Goal: Information Seeking & Learning: Learn about a topic

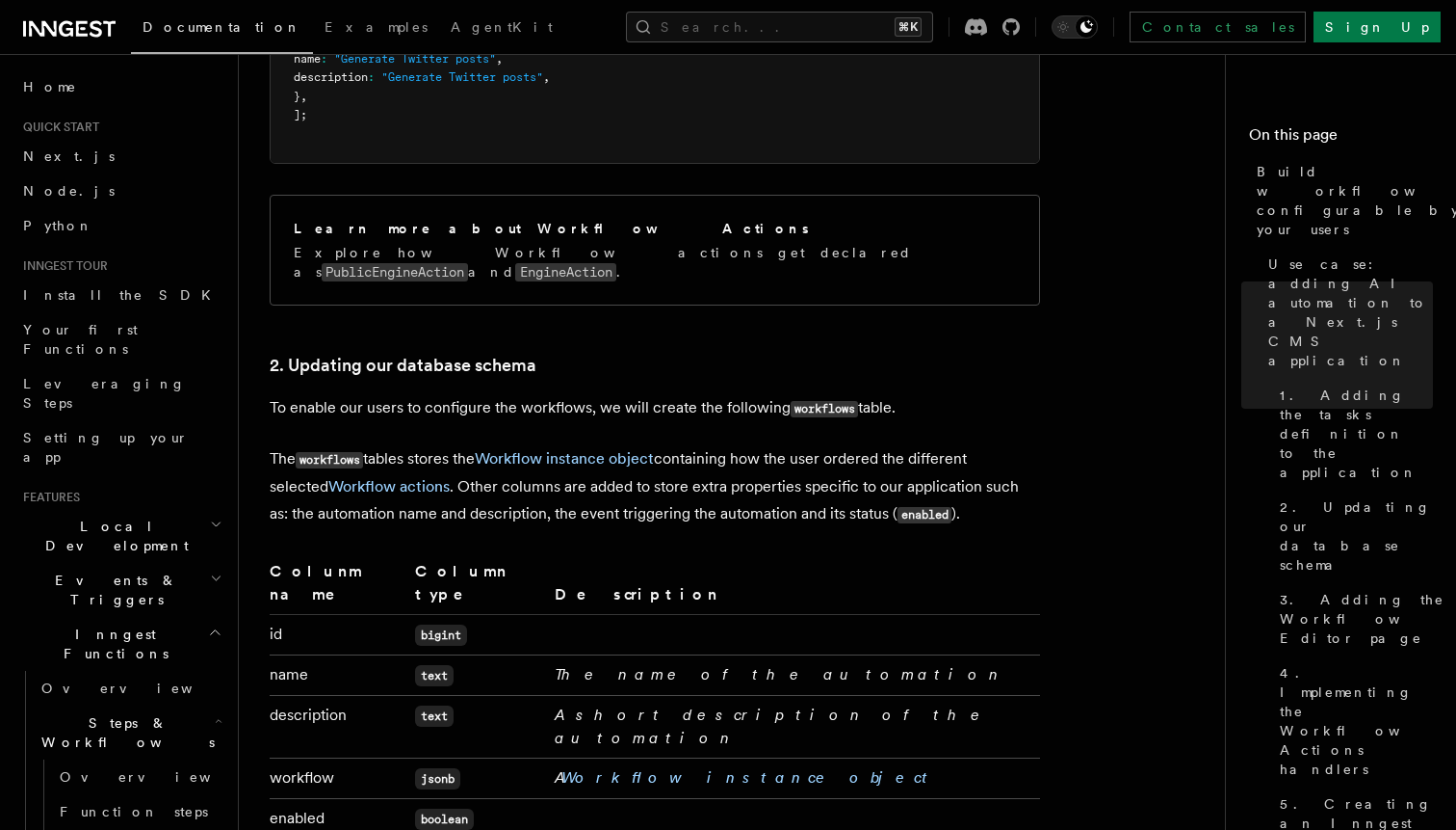
scroll to position [2844, 0]
click at [632, 767] on link "Workflow instance object" at bounding box center [749, 776] width 375 height 19
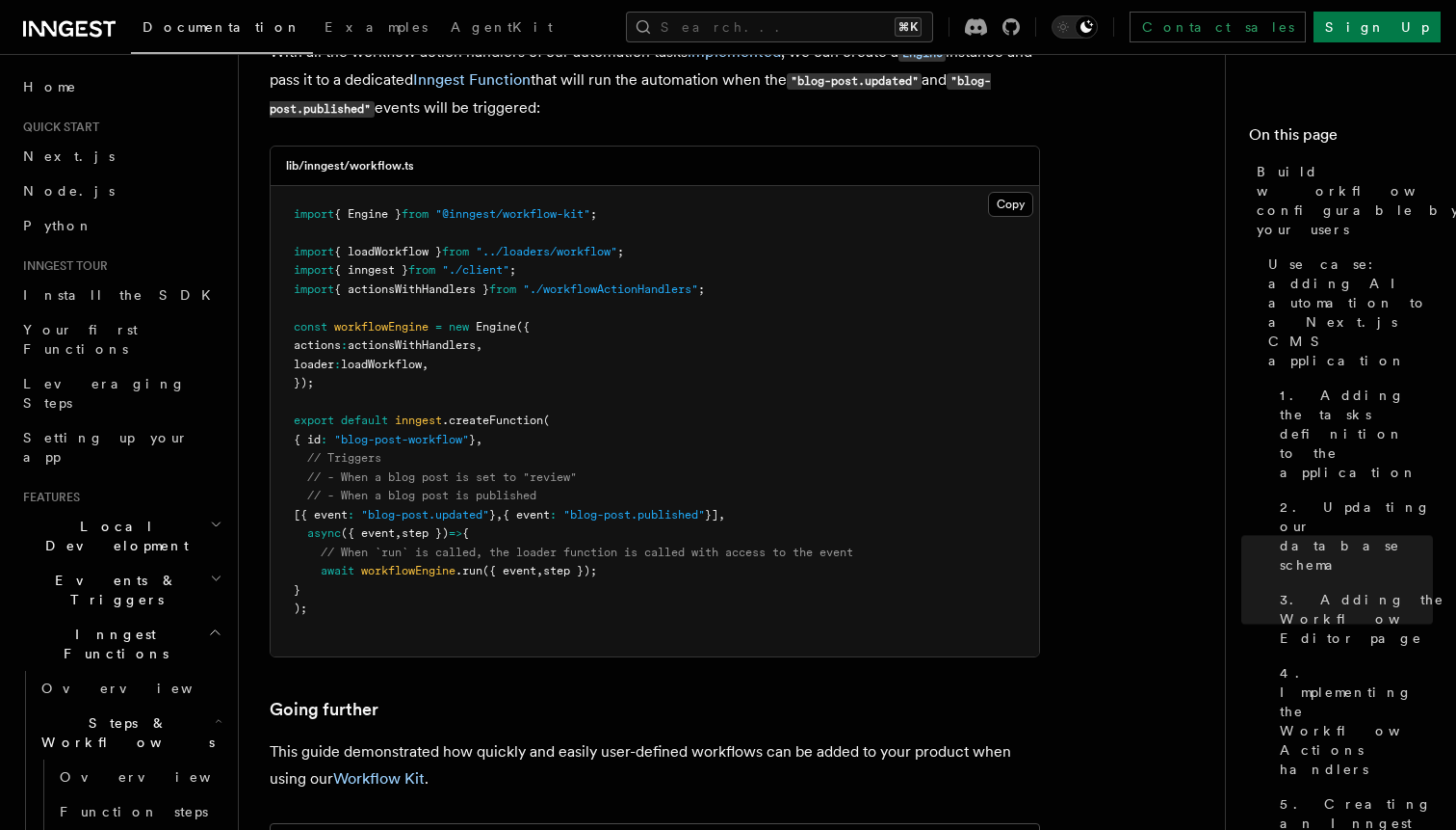
scroll to position [8629, 0]
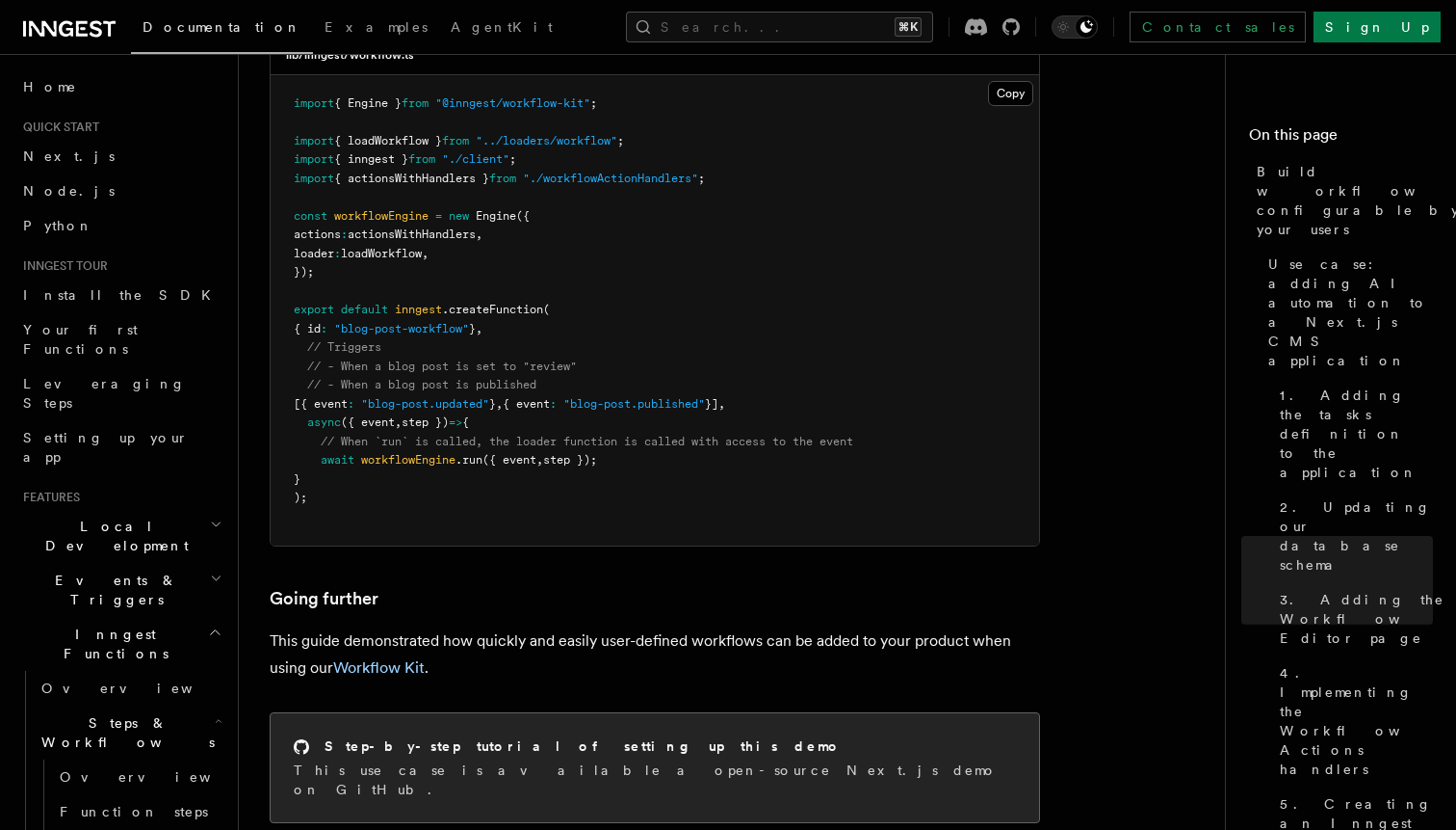
click at [460, 713] on div "Step-by-step tutorial of setting up this demo This use case is available a open…" at bounding box center [655, 767] width 769 height 109
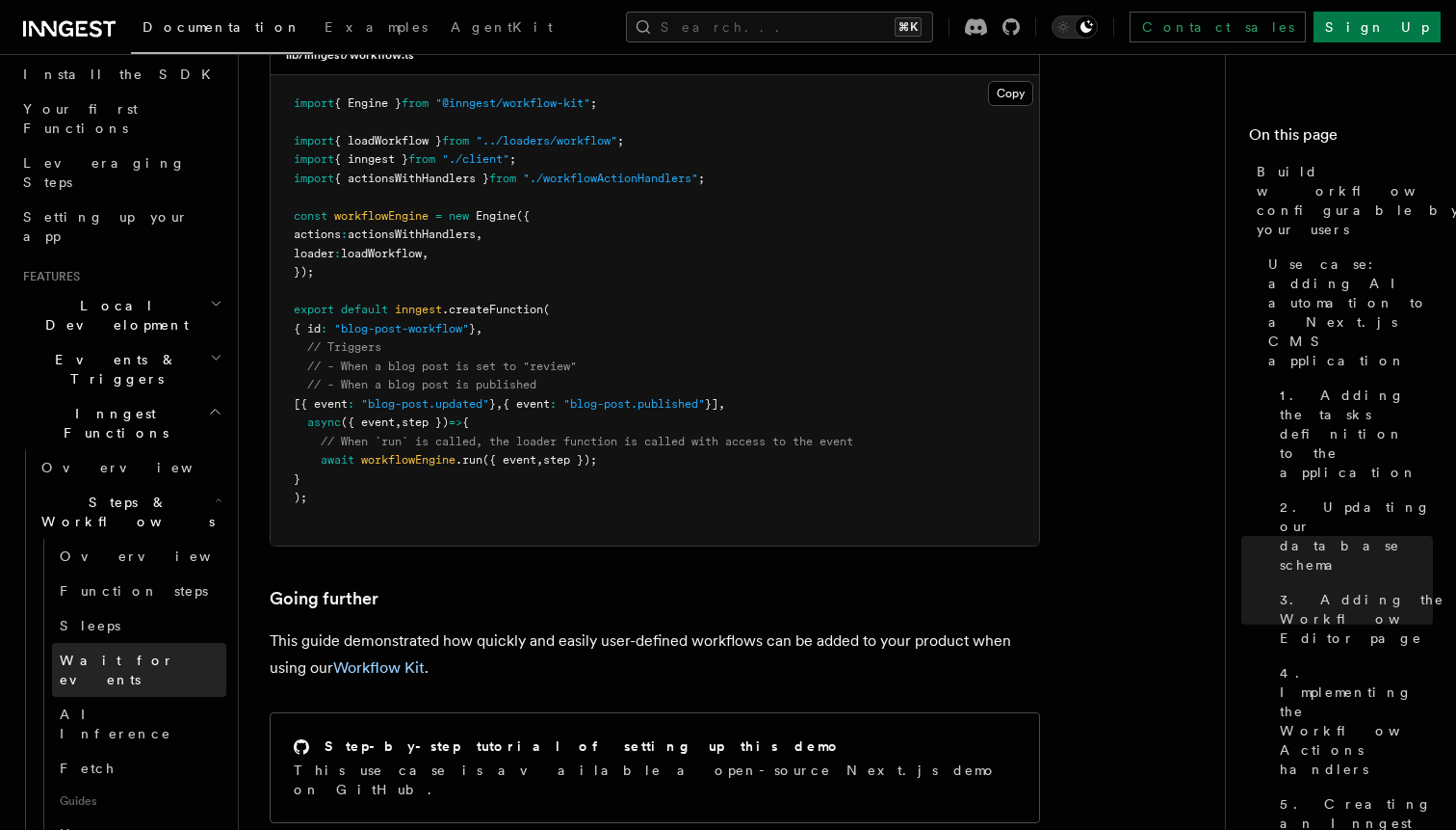
scroll to position [215, 0]
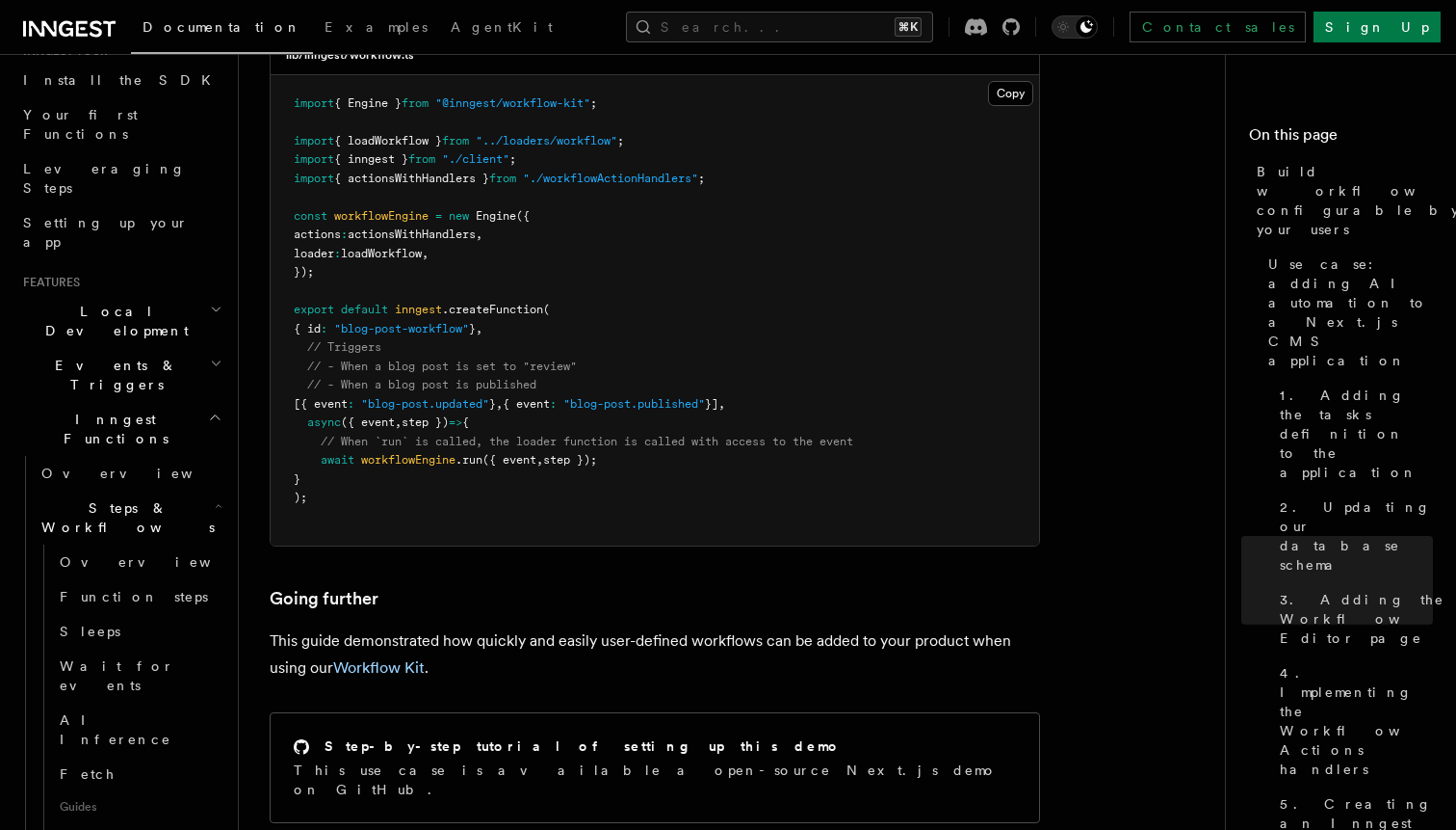
click at [215, 498] on icon "button" at bounding box center [219, 506] width 8 height 16
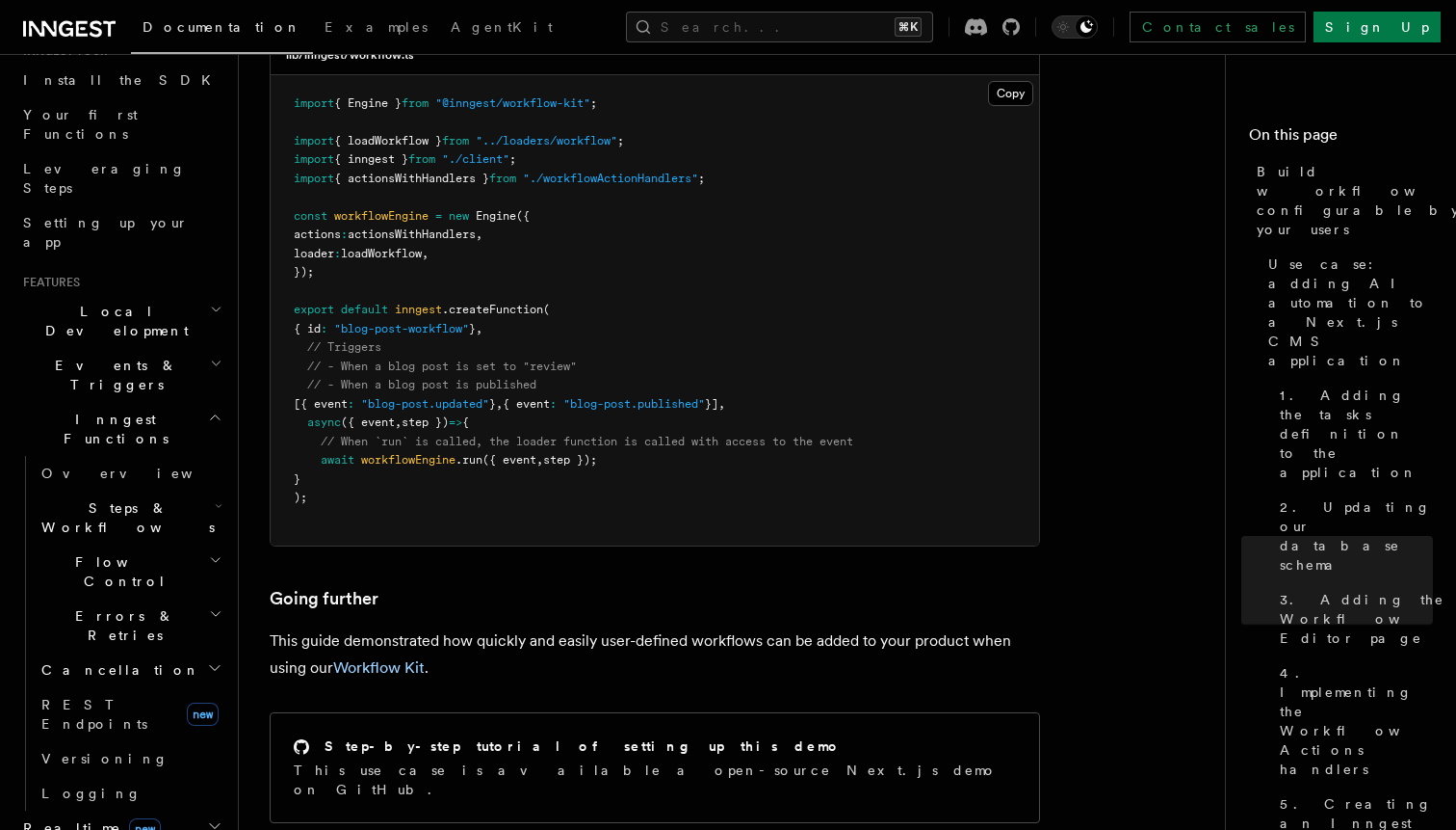
scroll to position [262, 0]
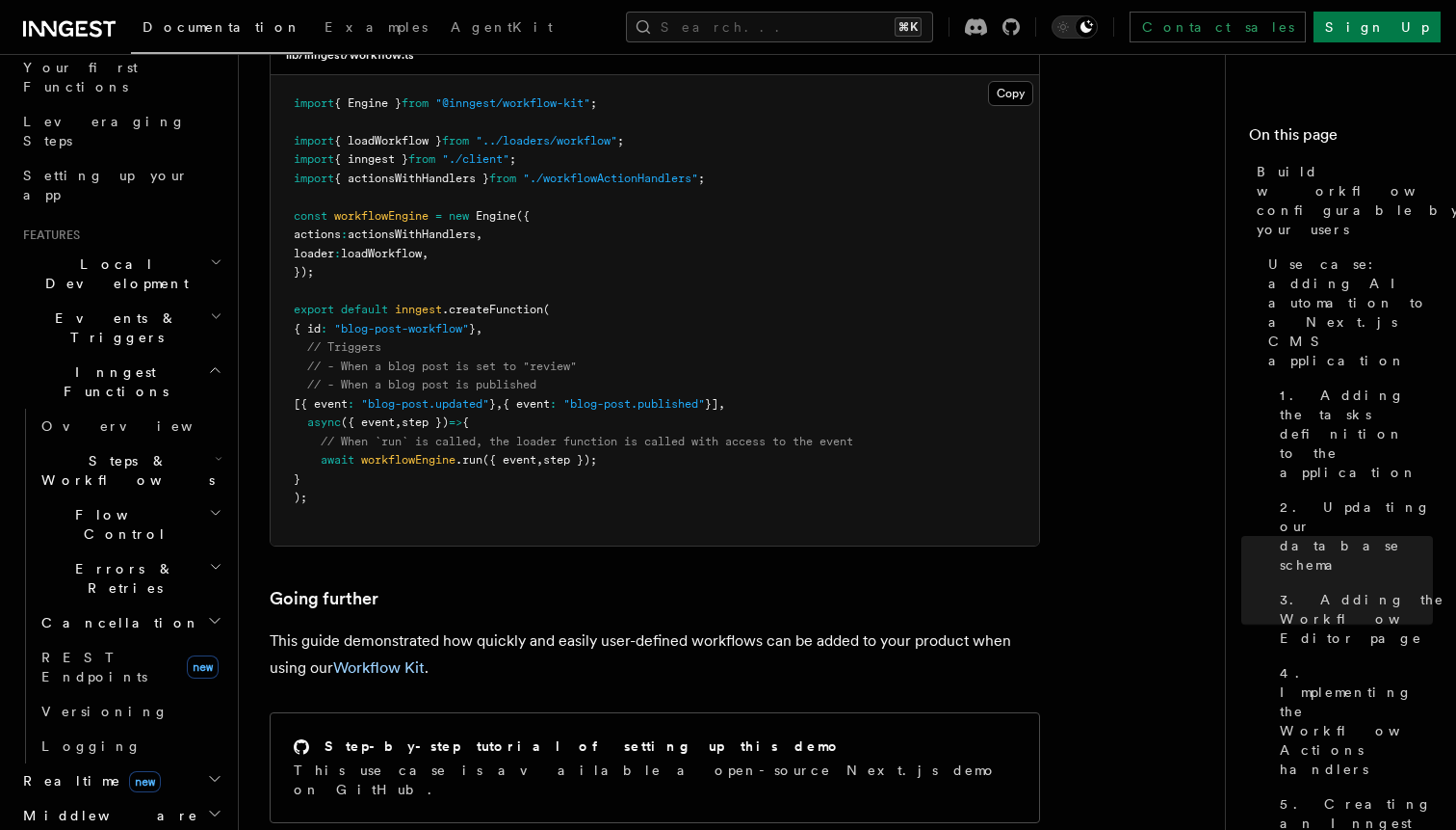
click at [186, 301] on h2 "Events & Triggers" at bounding box center [121, 327] width 211 height 54
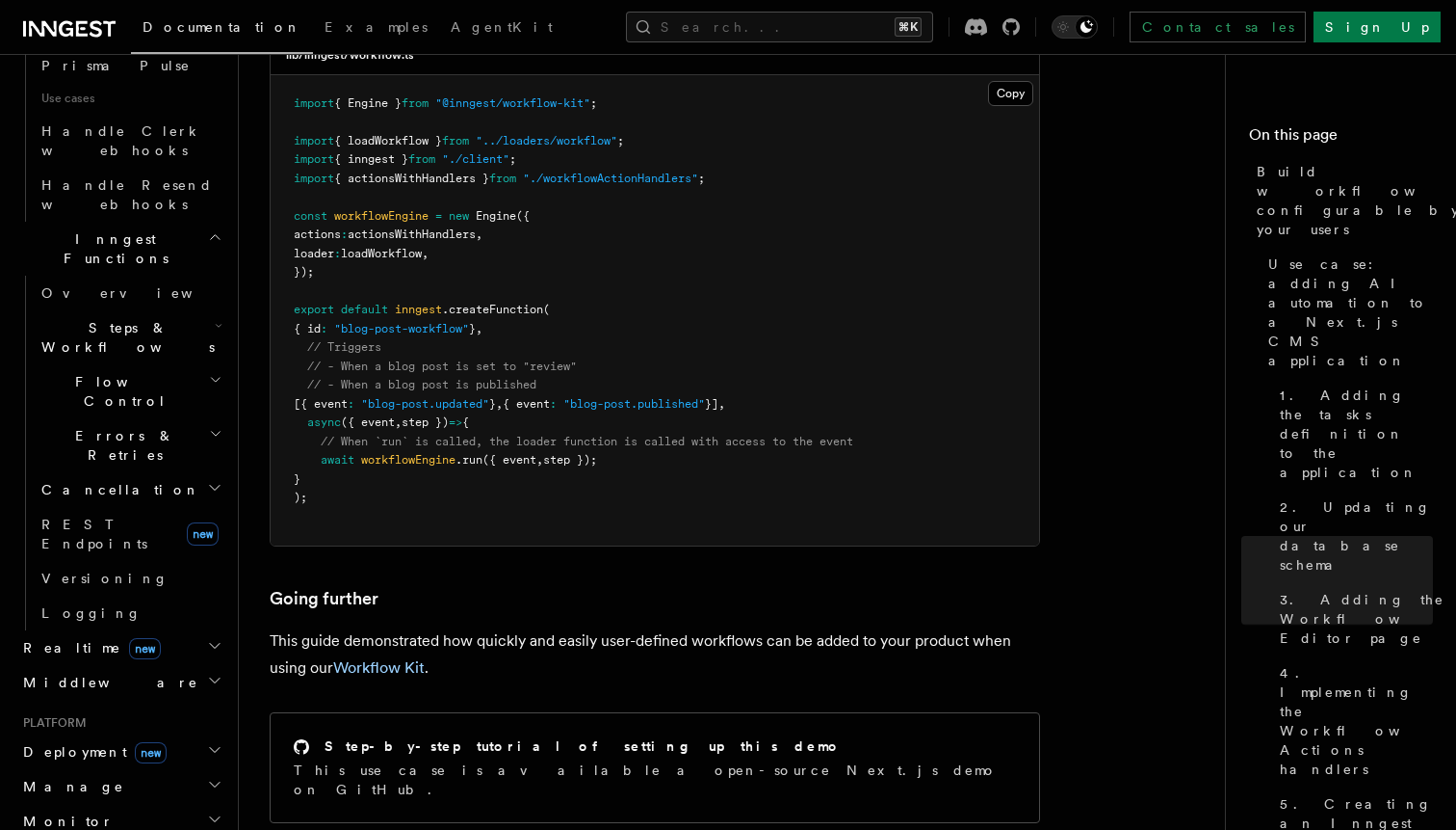
scroll to position [1289, 0]
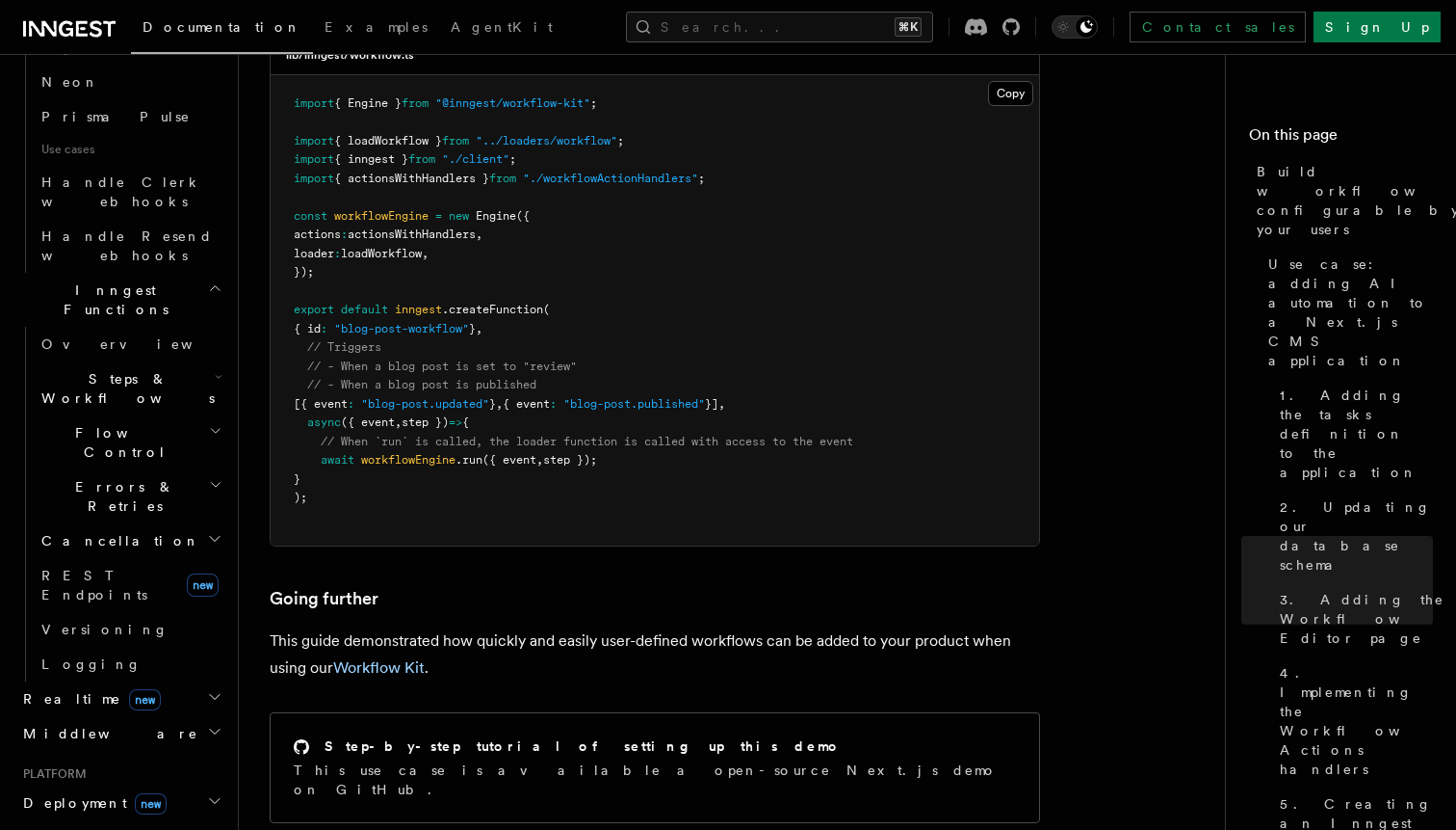
click at [190, 716] on h2 "Middleware" at bounding box center [121, 733] width 211 height 34
click at [178, 682] on h2 "Realtime new" at bounding box center [121, 698] width 211 height 34
click at [177, 716] on link "Overview" at bounding box center [130, 733] width 192 height 34
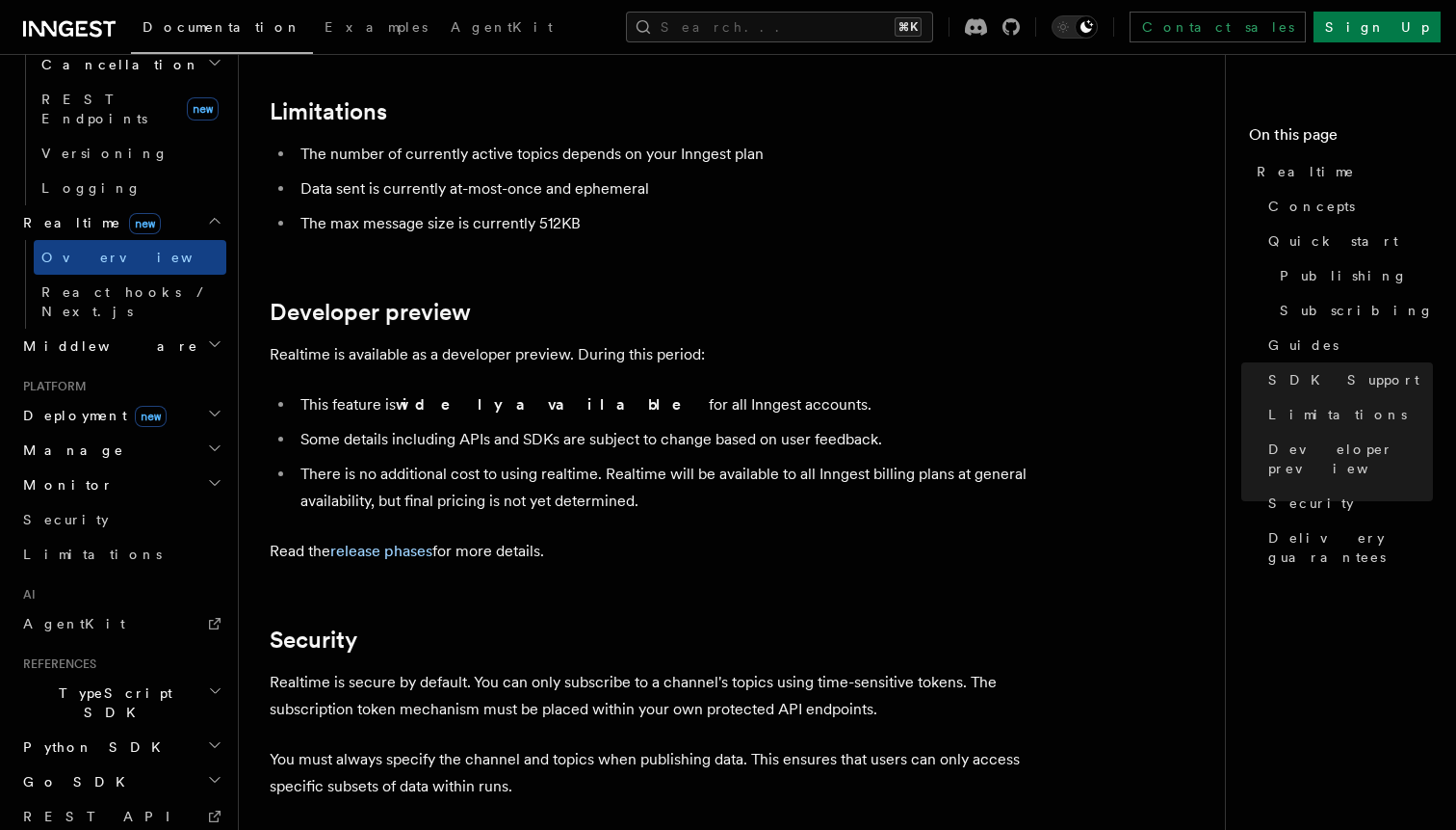
scroll to position [5304, 0]
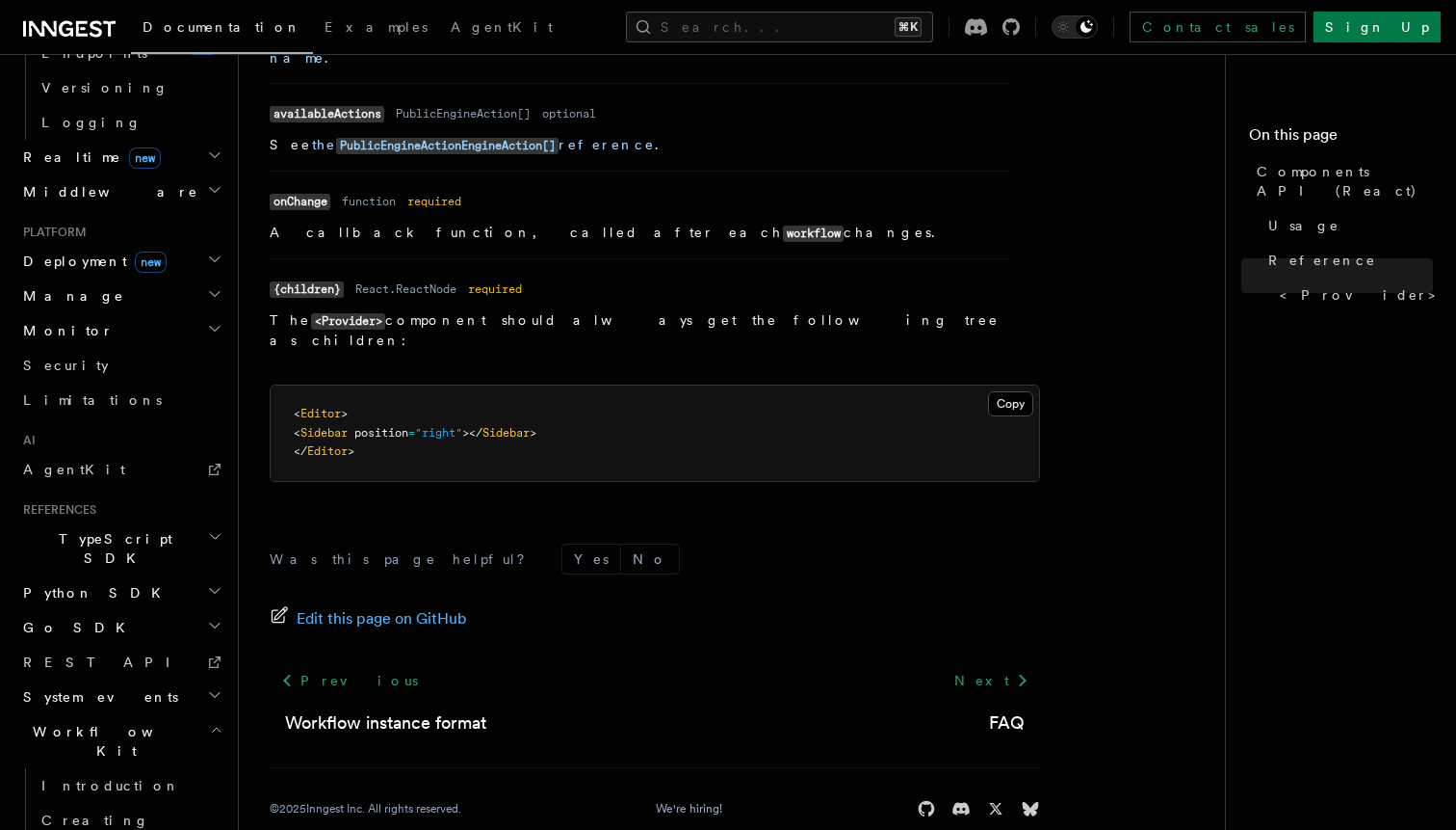
scroll to position [883, 0]
click at [167, 683] on h2 "System events" at bounding box center [121, 699] width 211 height 34
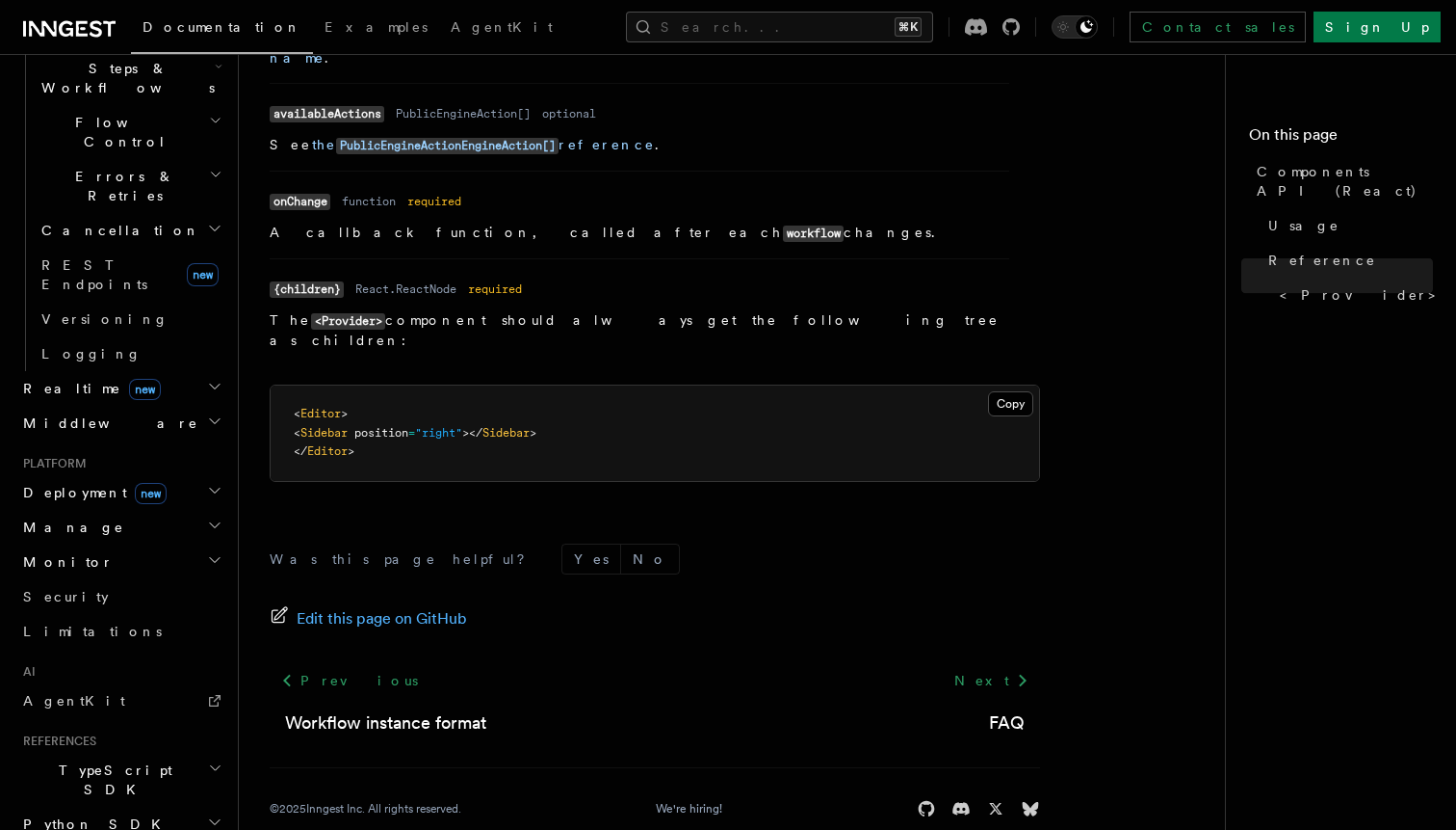
scroll to position [576, 0]
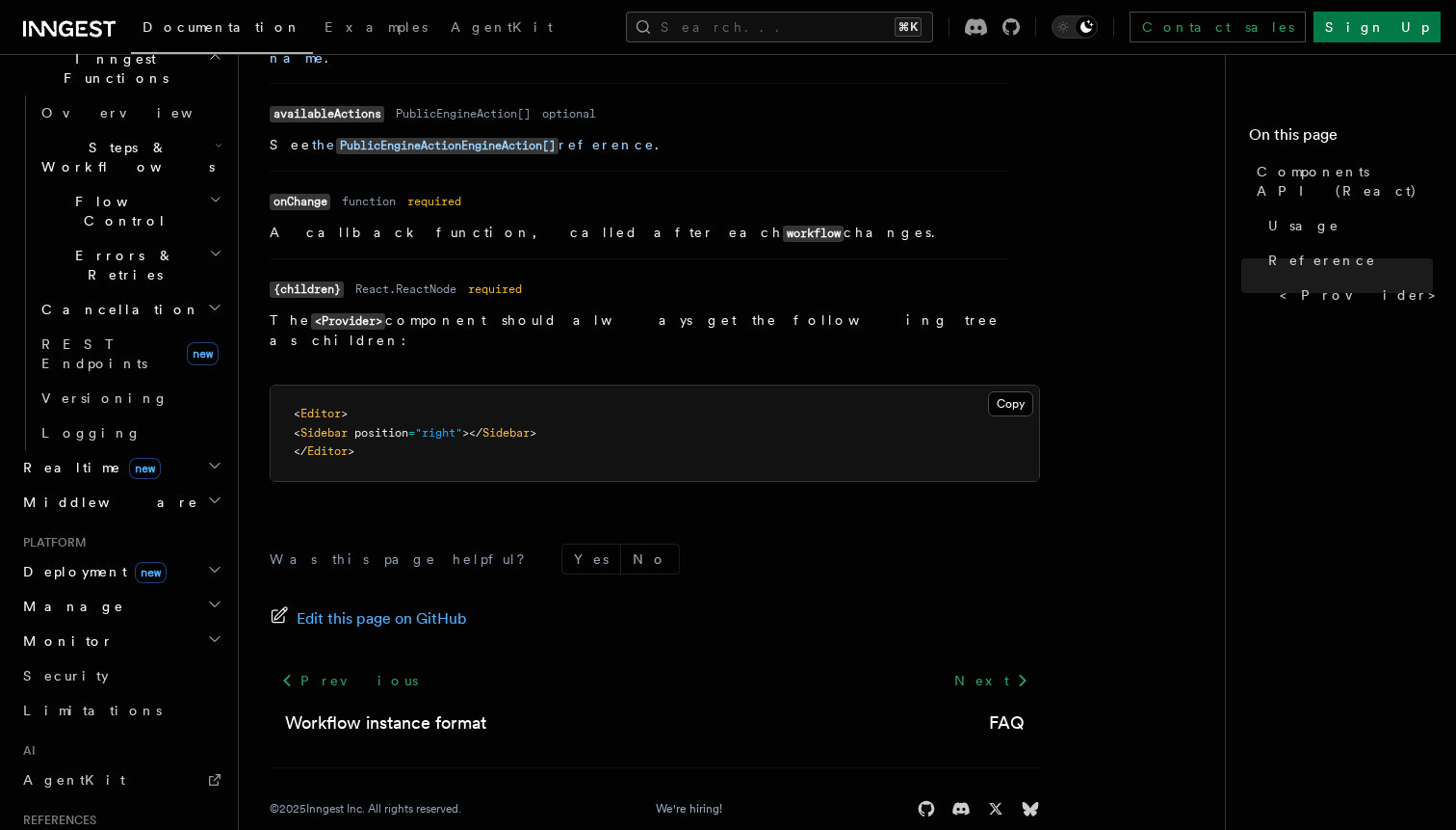
click at [134, 588] on h2 "Manage" at bounding box center [121, 605] width 211 height 34
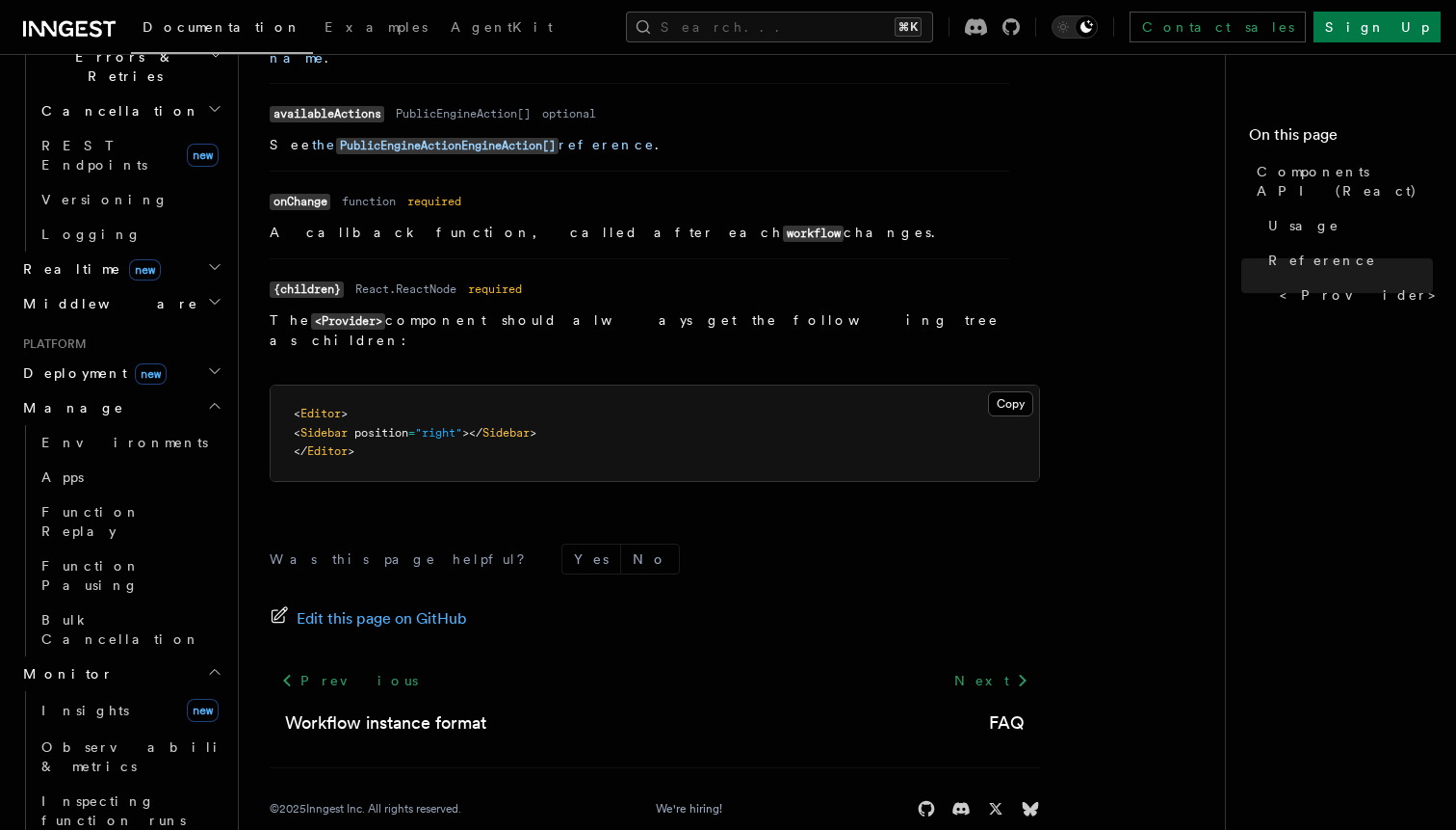
scroll to position [858, 0]
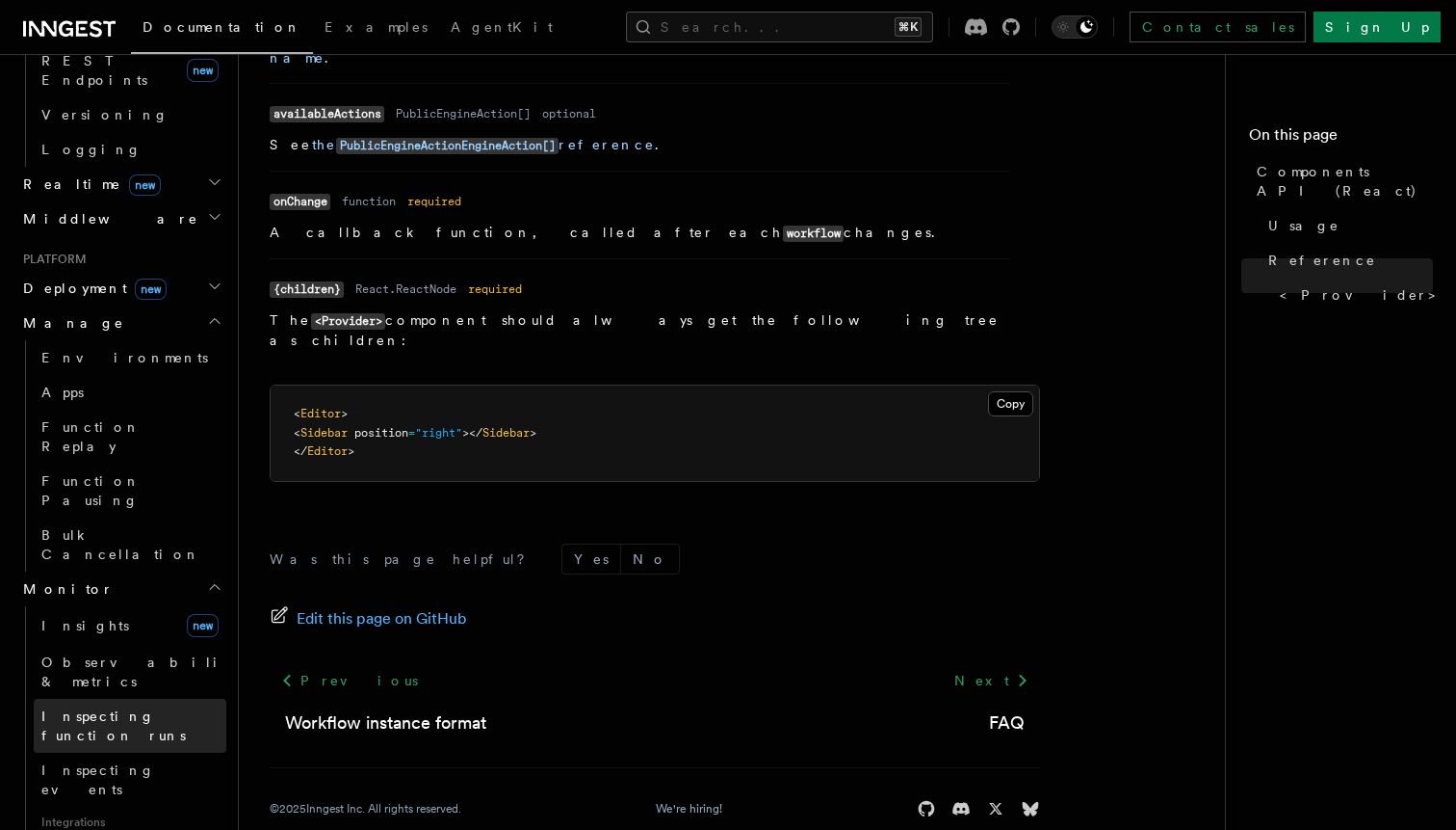
click at [142, 708] on span "Inspecting function runs" at bounding box center [113, 725] width 144 height 34
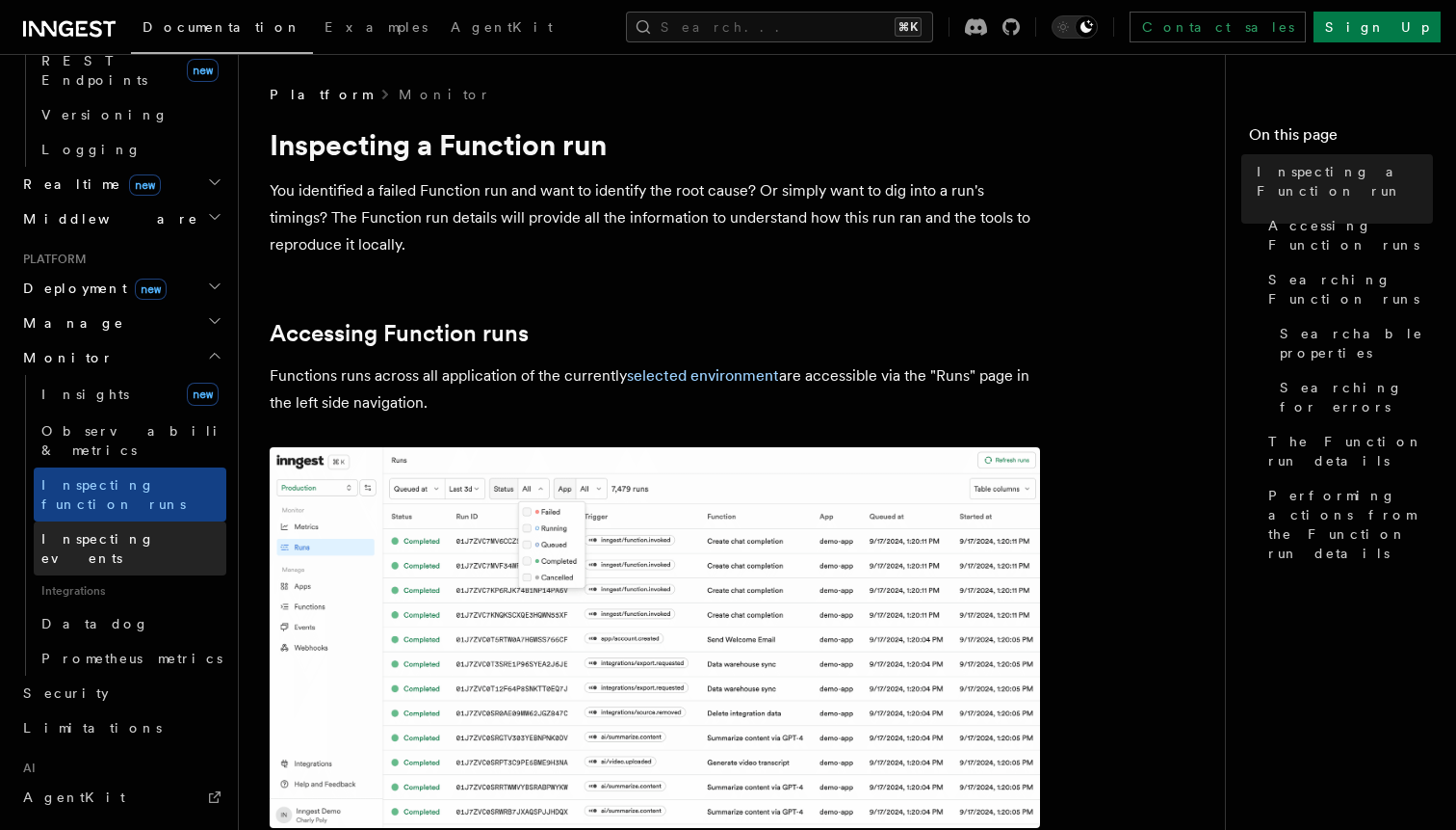
click at [117, 529] on span "Inspecting events" at bounding box center [134, 548] width 185 height 38
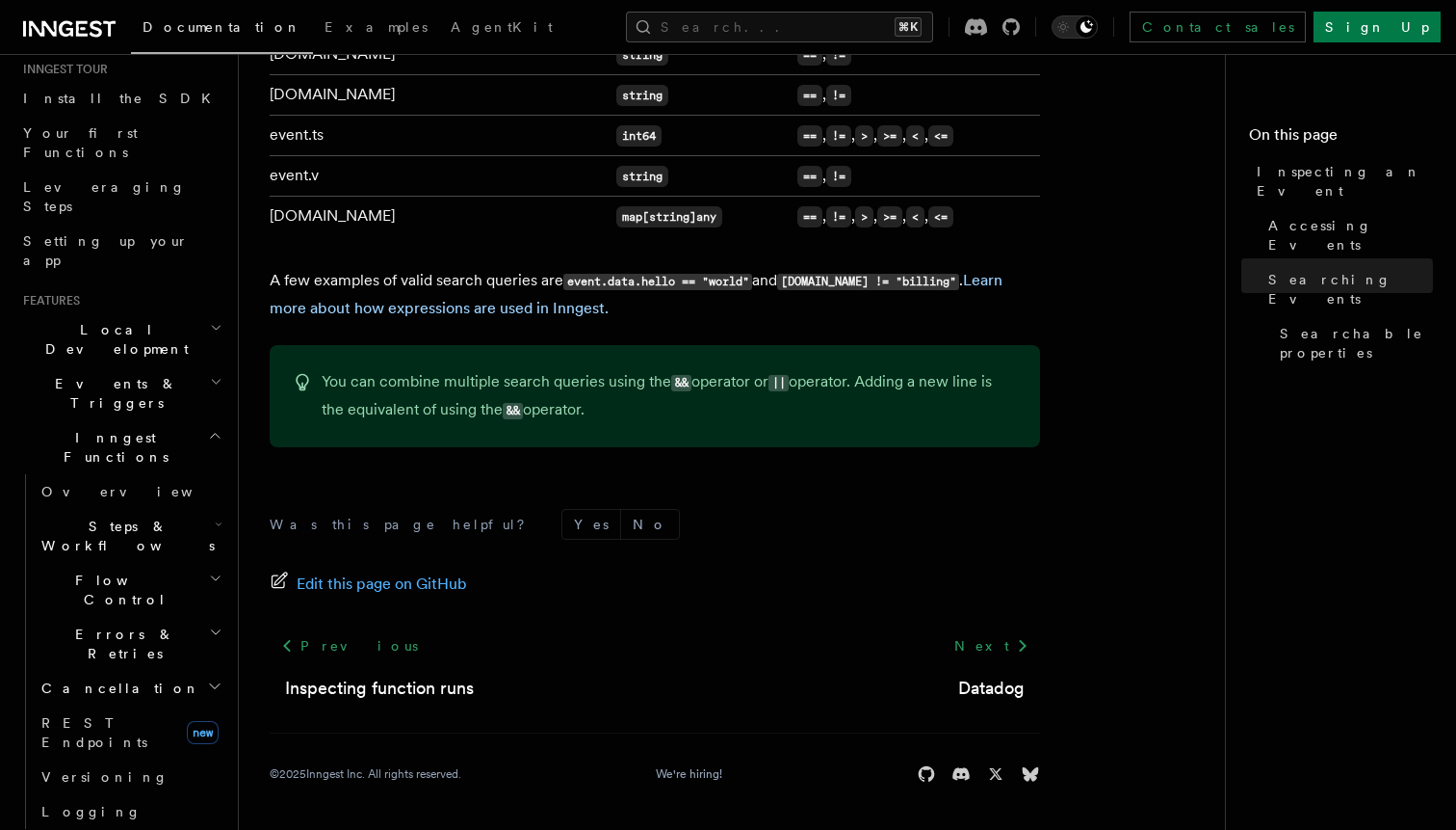
scroll to position [184, 0]
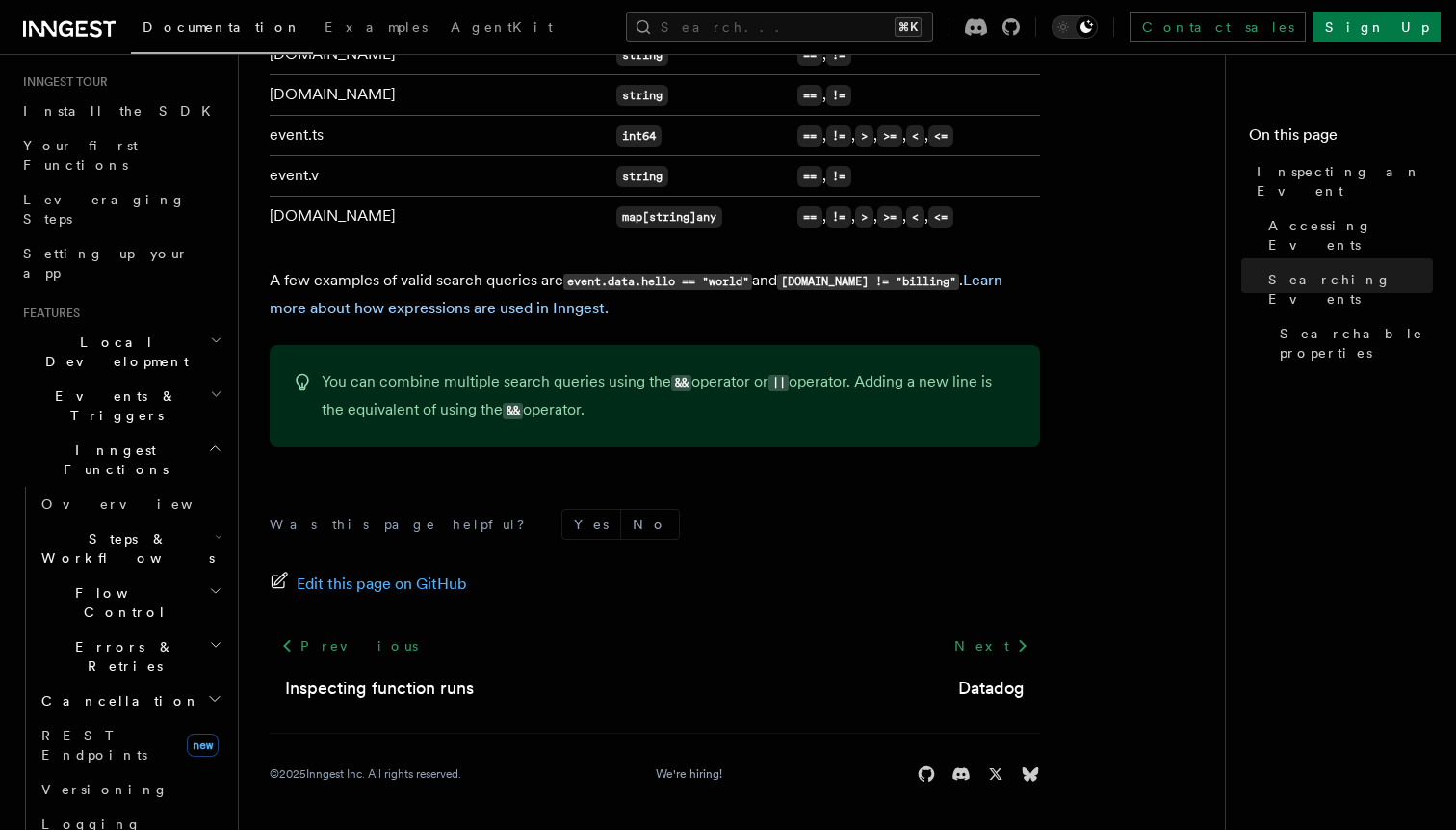
click at [122, 576] on h2 "Flow Control" at bounding box center [130, 602] width 192 height 54
click at [117, 583] on span "Flow Control" at bounding box center [121, 602] width 176 height 38
click at [113, 529] on span "Steps & Workflows" at bounding box center [124, 548] width 181 height 38
click at [117, 386] on span "Events & Triggers" at bounding box center [113, 405] width 194 height 38
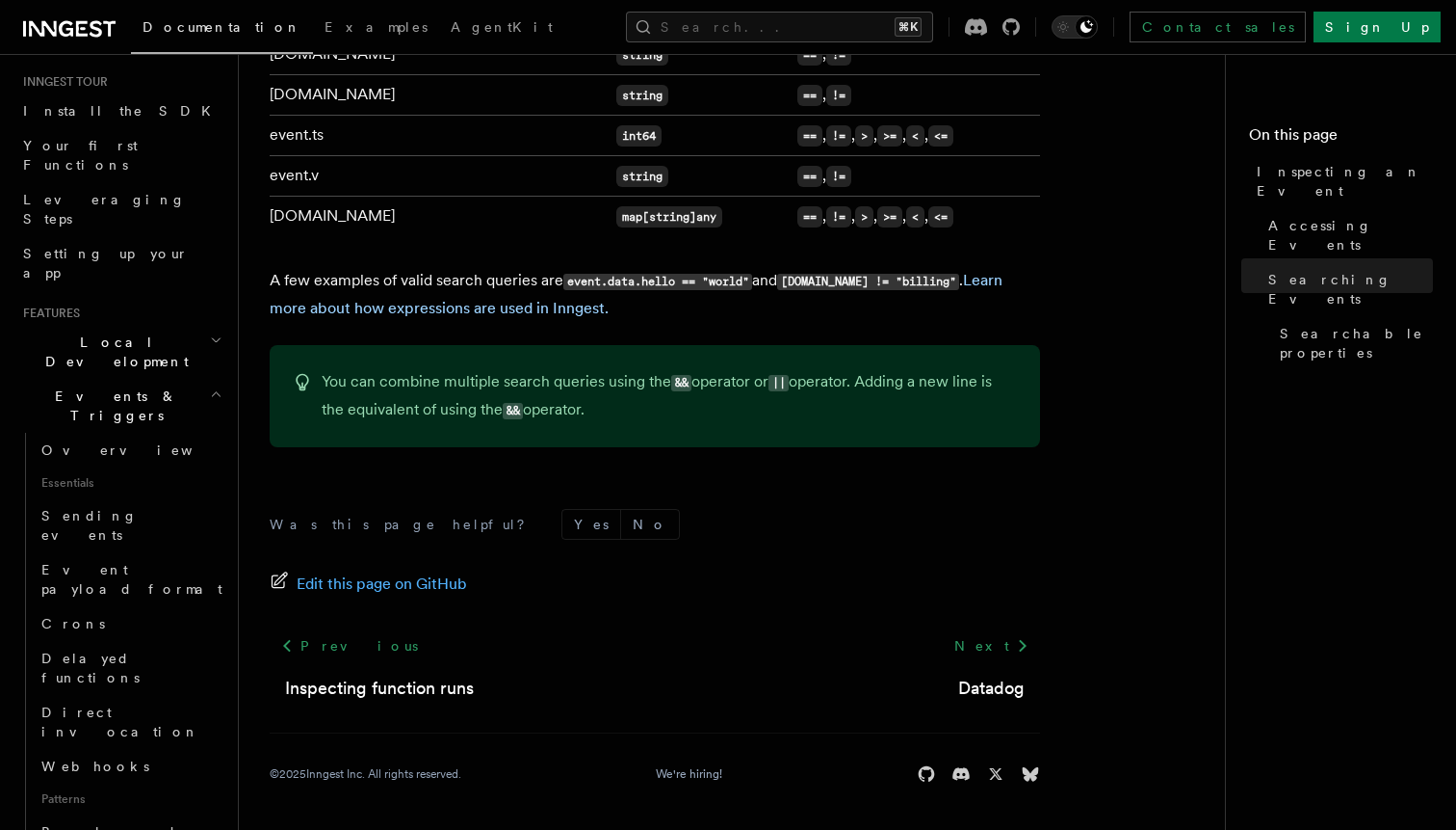
click at [117, 386] on span "Events & Triggers" at bounding box center [113, 405] width 194 height 38
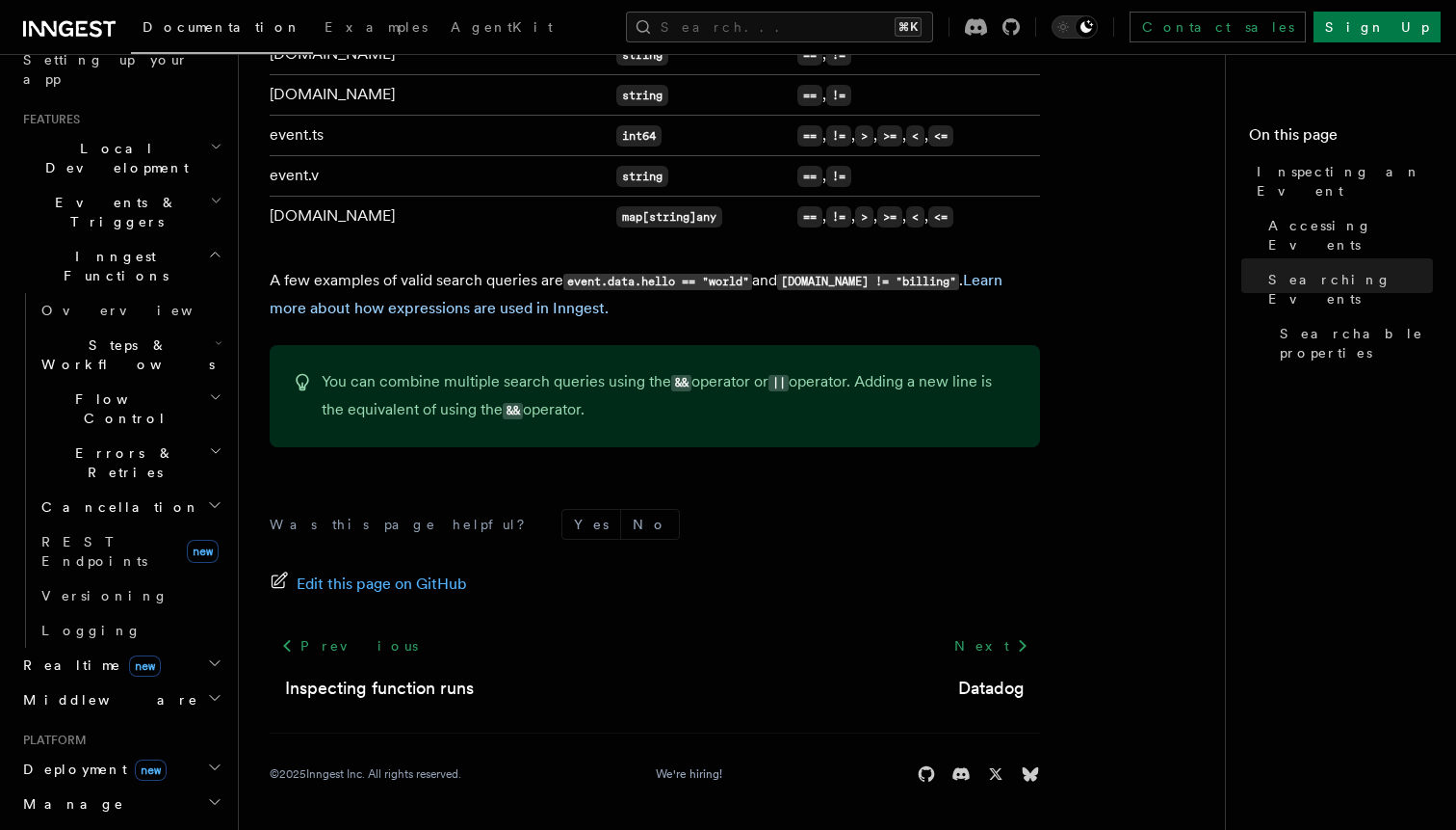
scroll to position [399, 0]
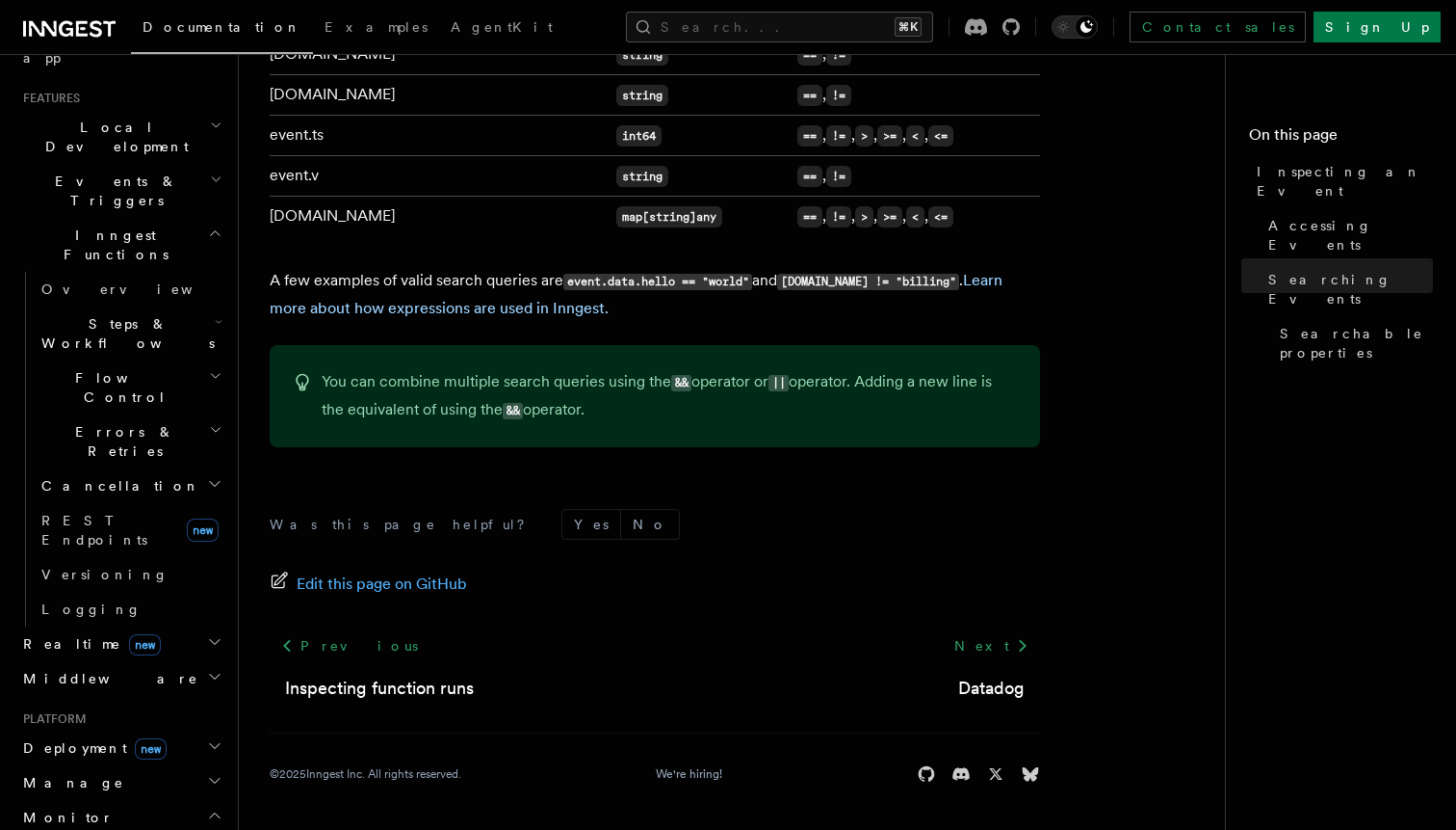
click at [117, 661] on h2 "Middleware" at bounding box center [121, 678] width 211 height 34
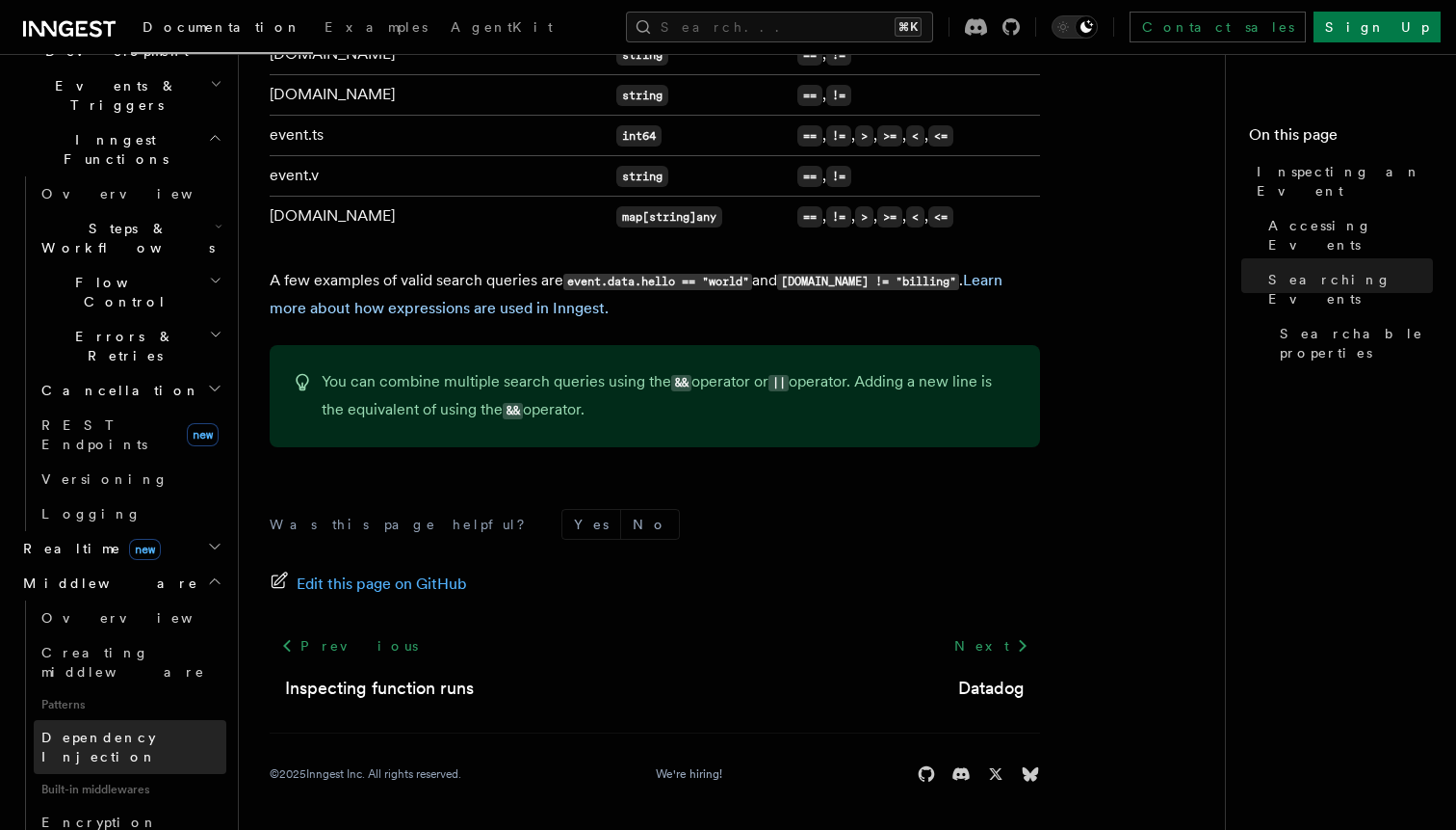
scroll to position [501, 0]
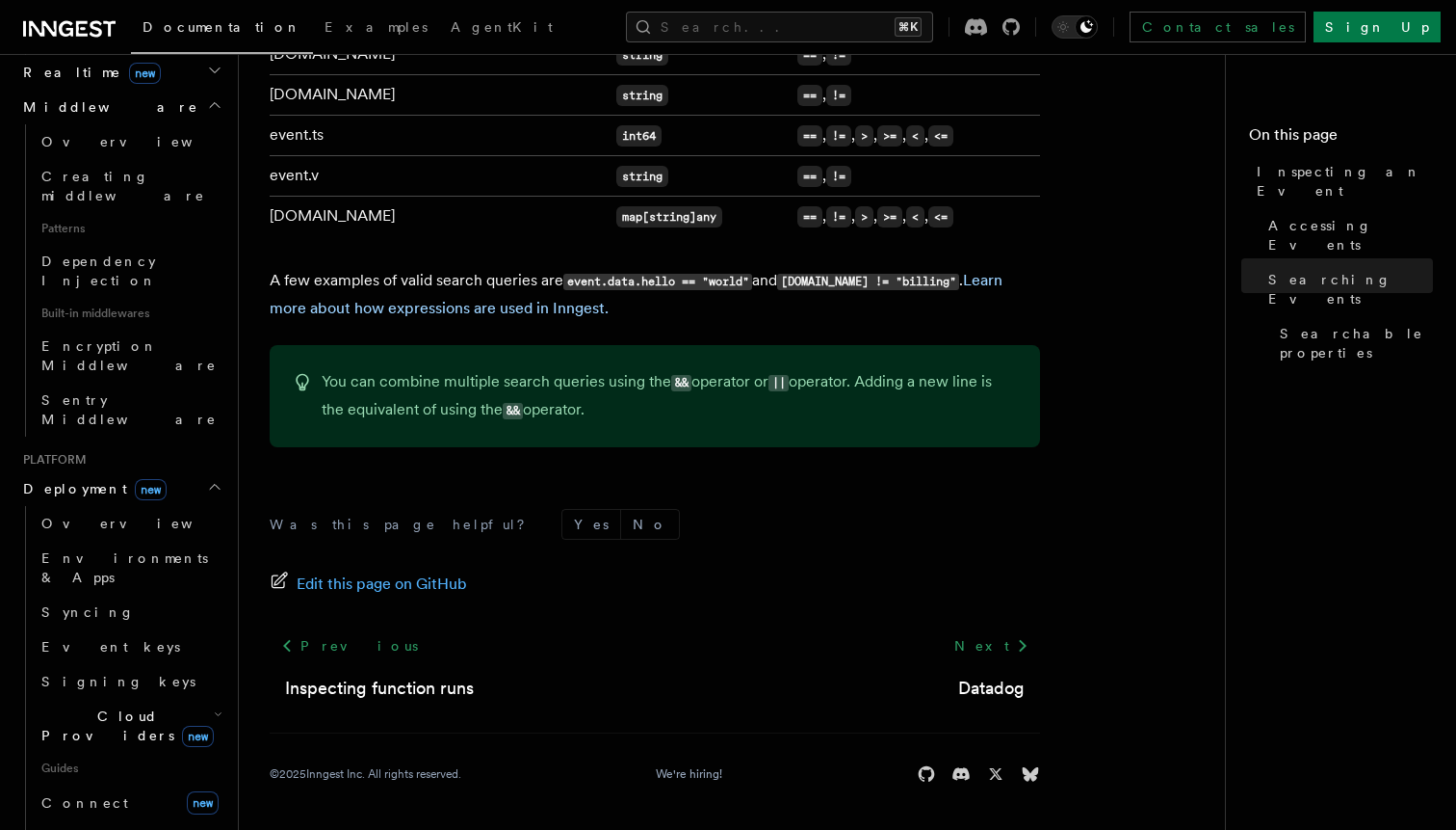
scroll to position [992, 0]
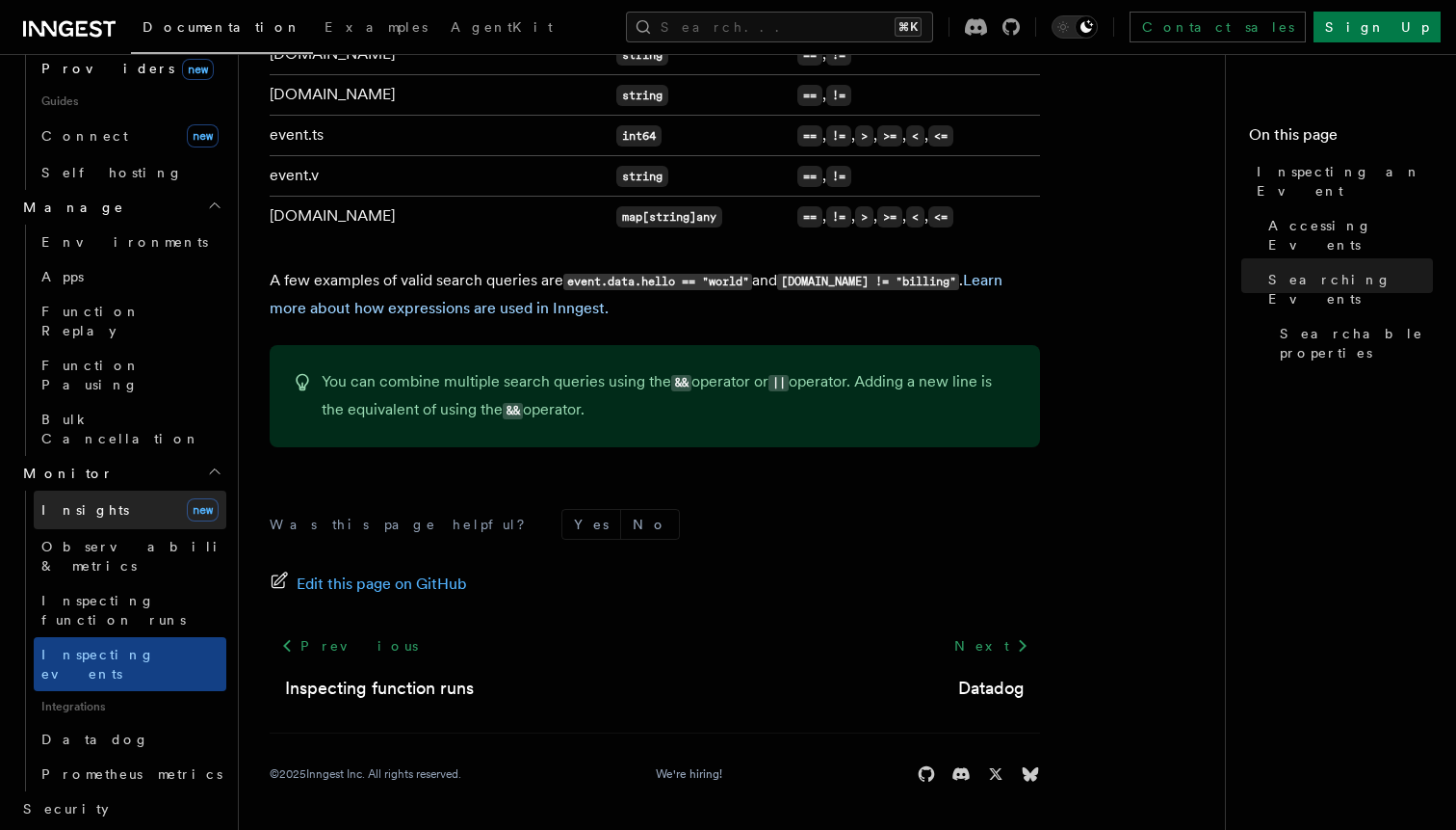
scroll to position [1714, 0]
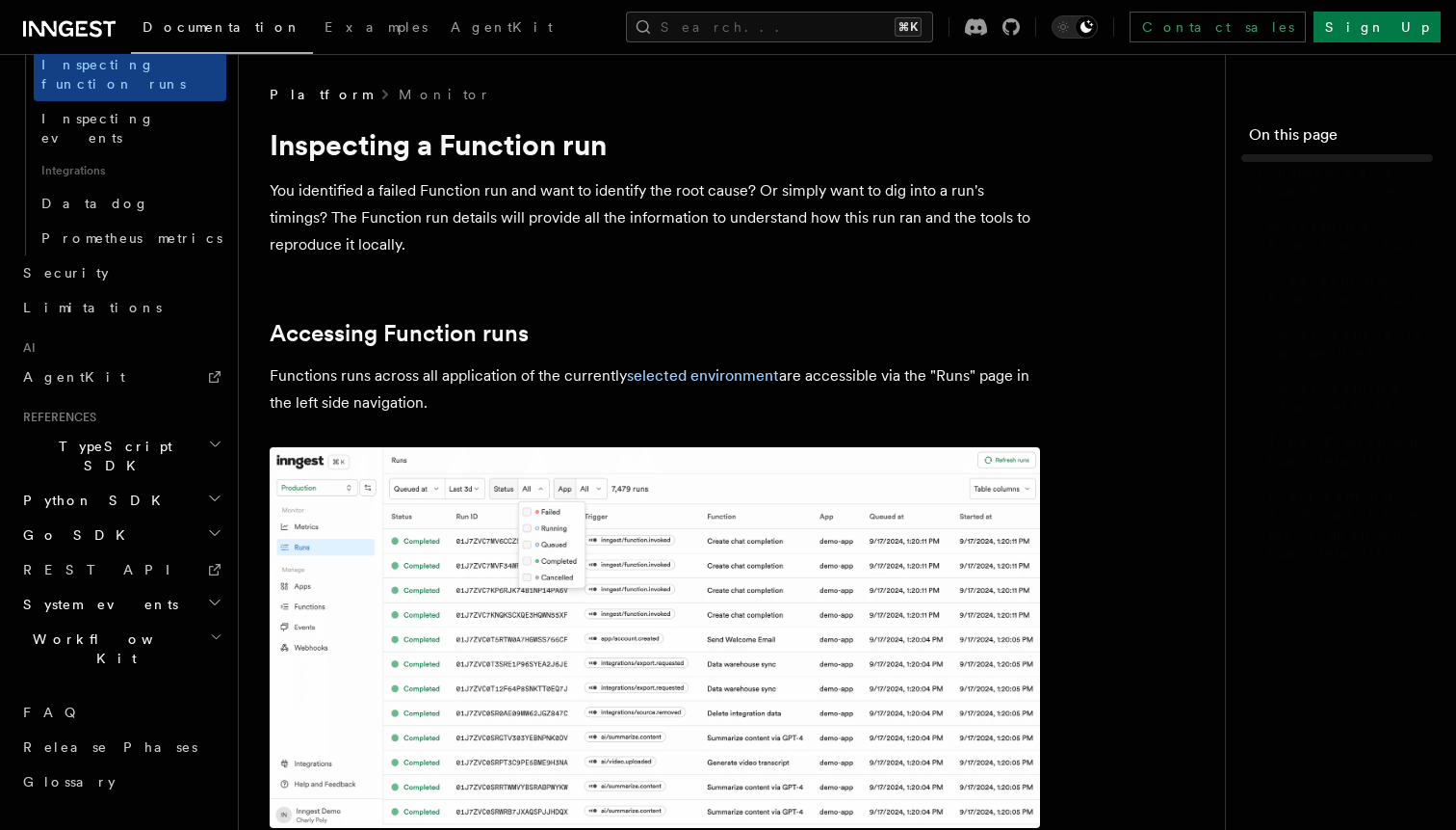
scroll to position [993, 0]
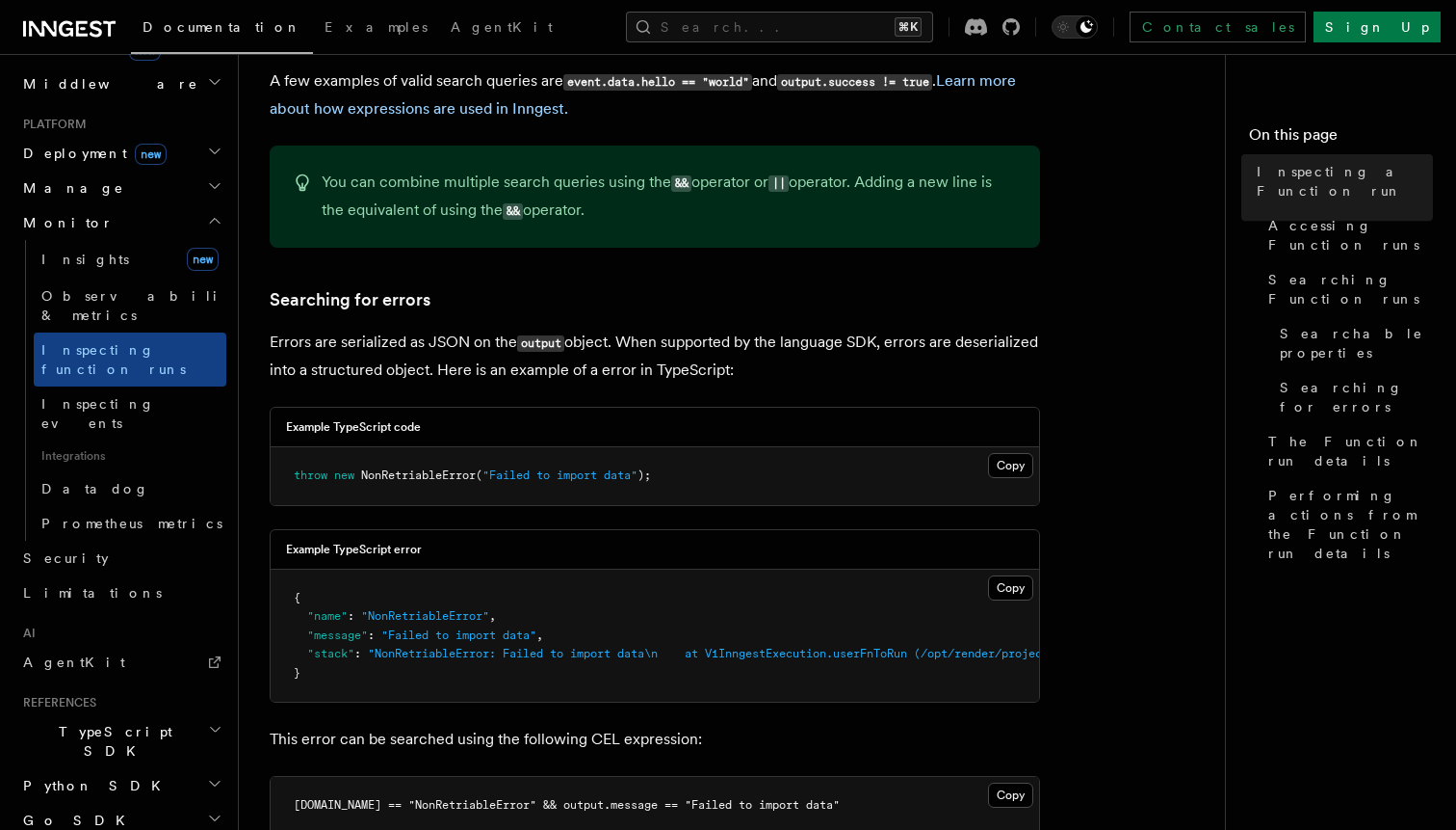
scroll to position [924, 0]
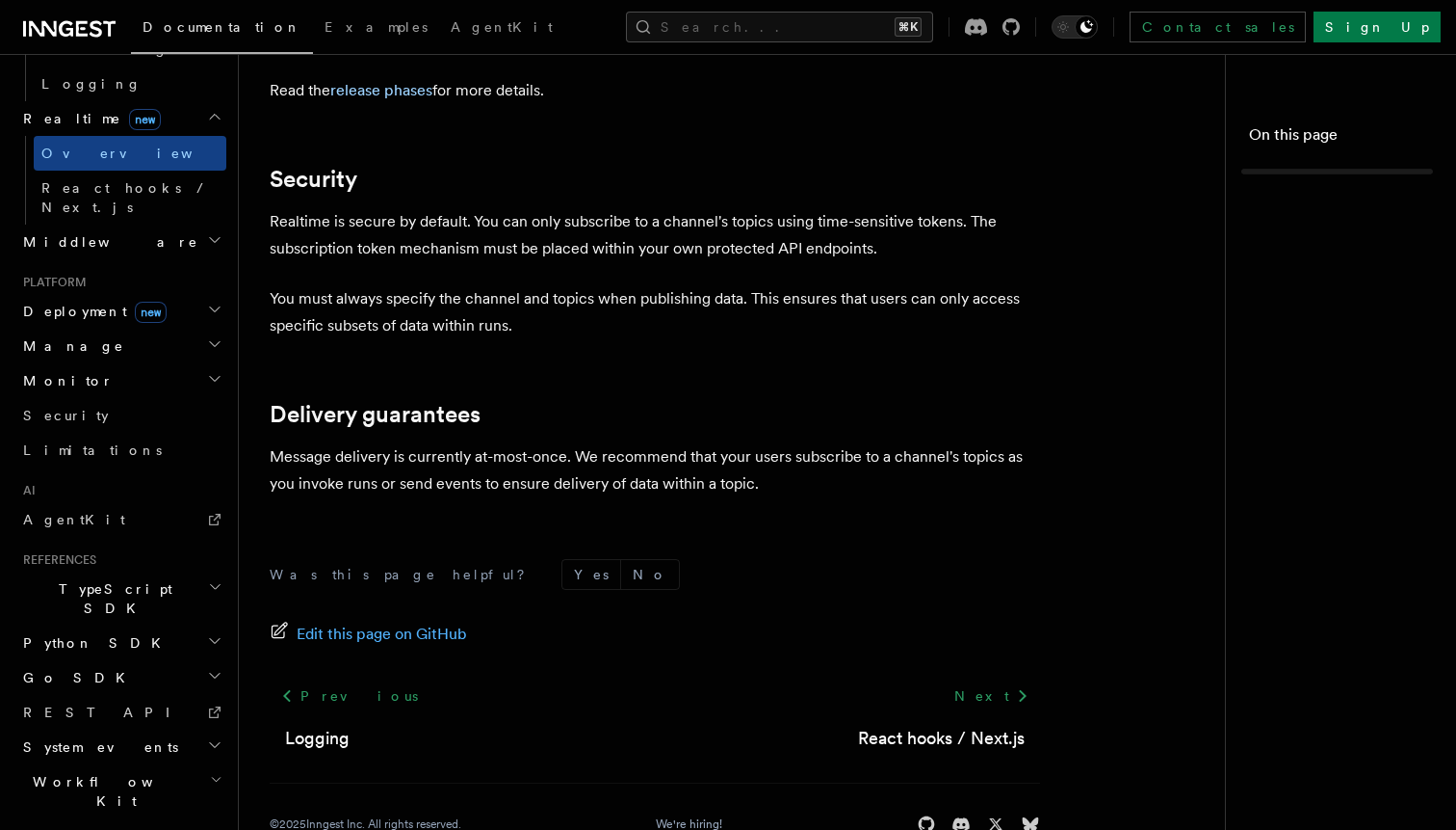
scroll to position [820, 0]
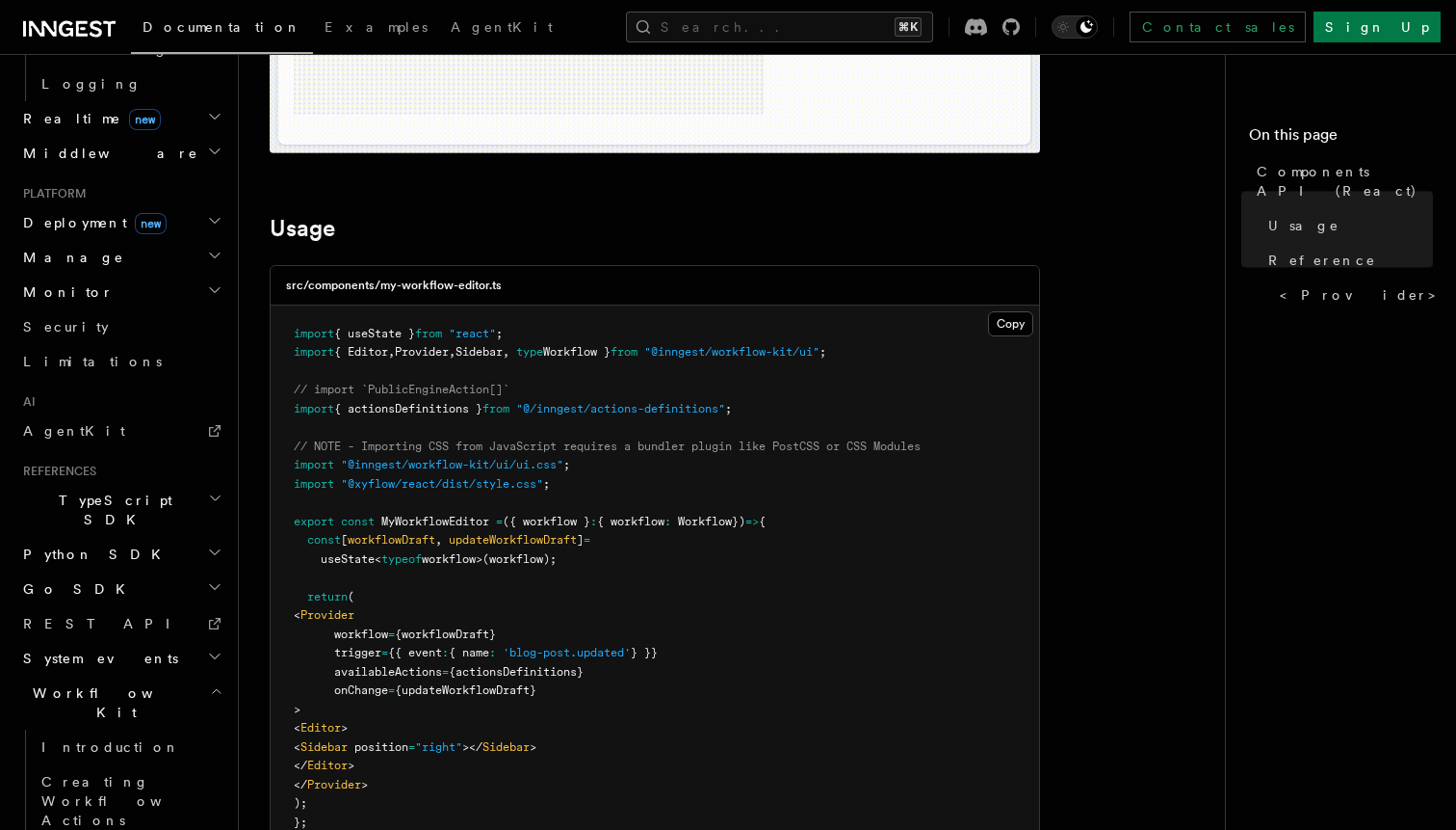
scroll to position [518, 0]
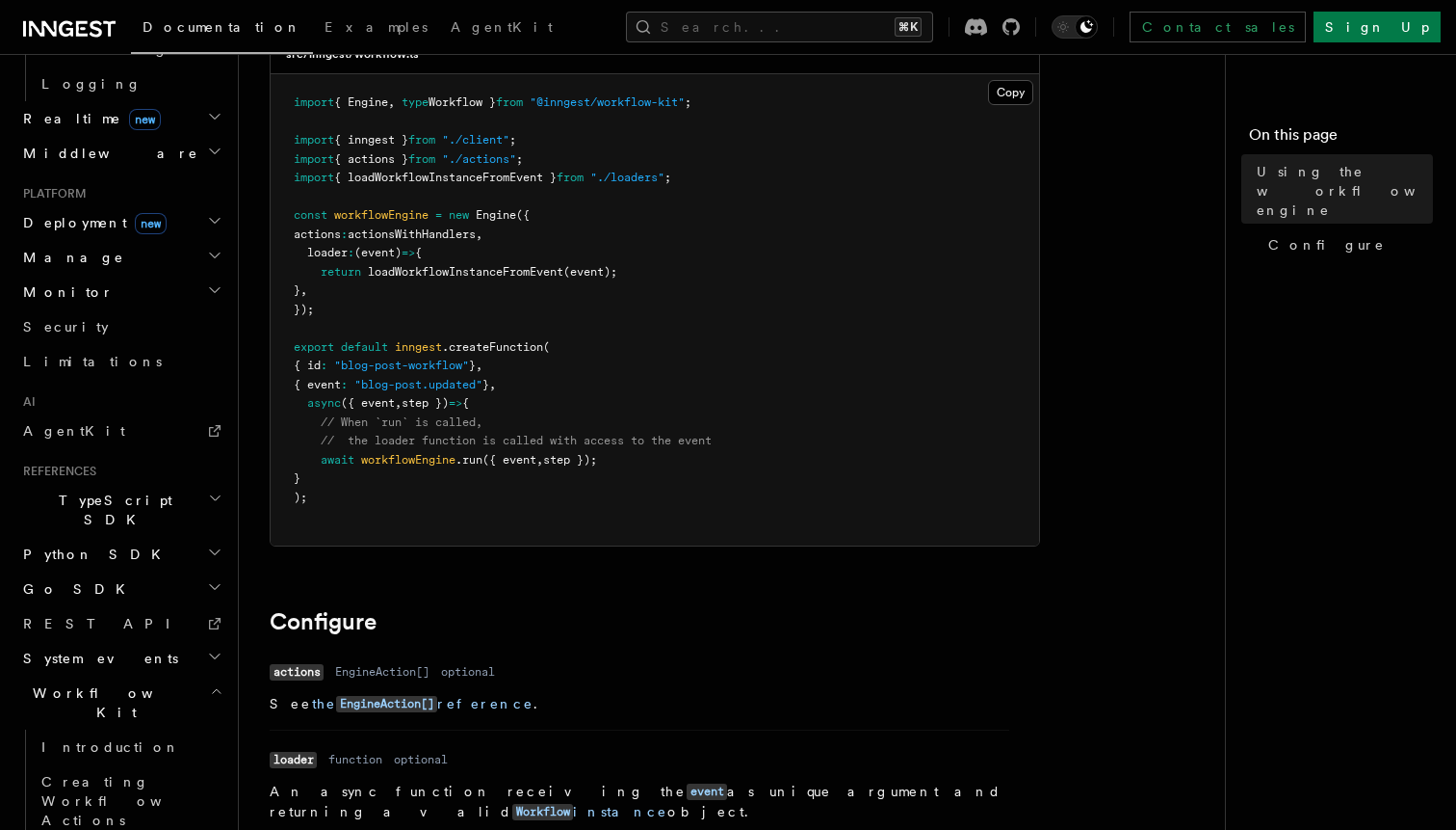
scroll to position [193, 0]
click at [476, 275] on span "loadWorkflowInstanceFromEvent" at bounding box center [465, 274] width 195 height 14
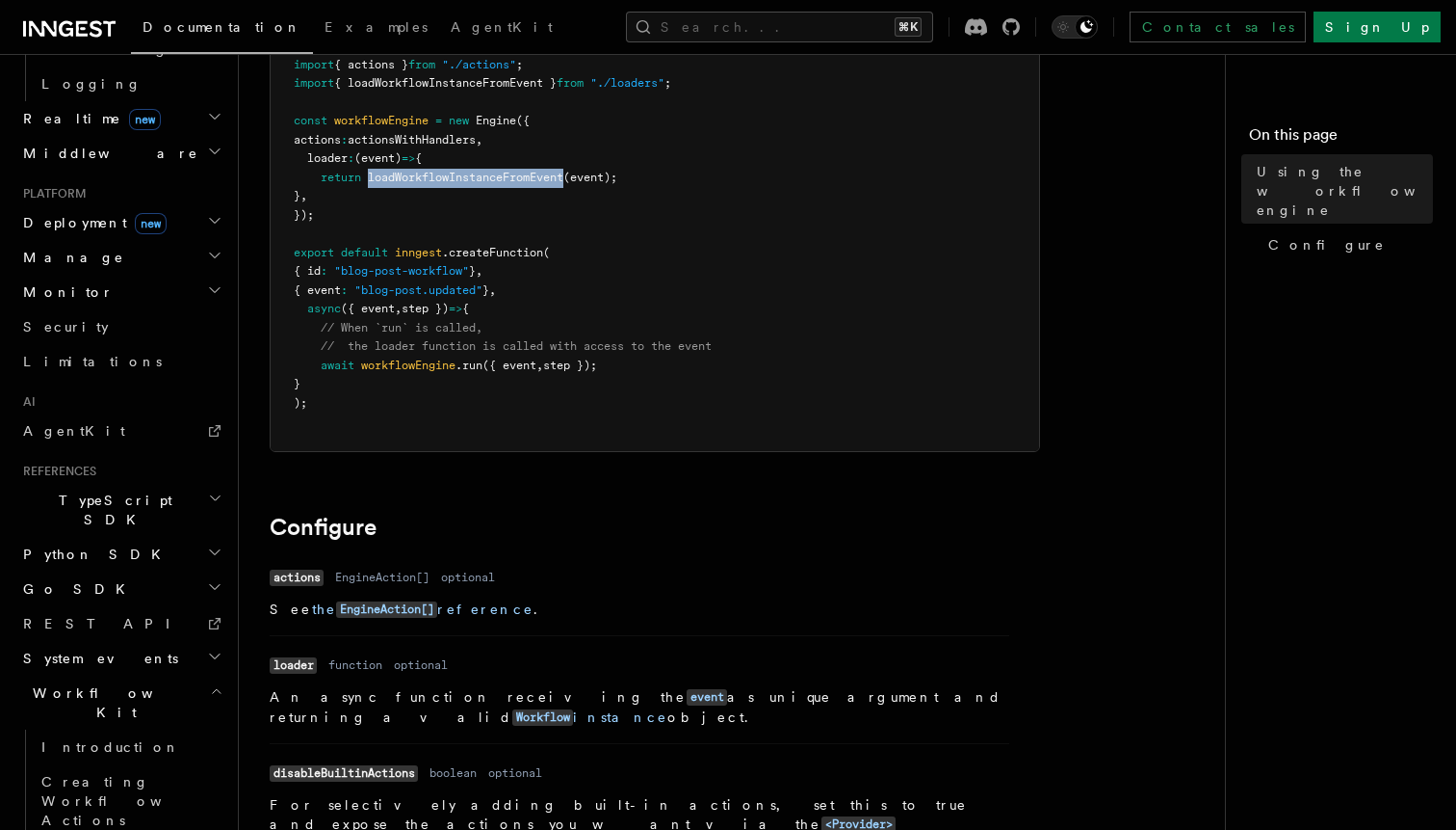
scroll to position [670, 0]
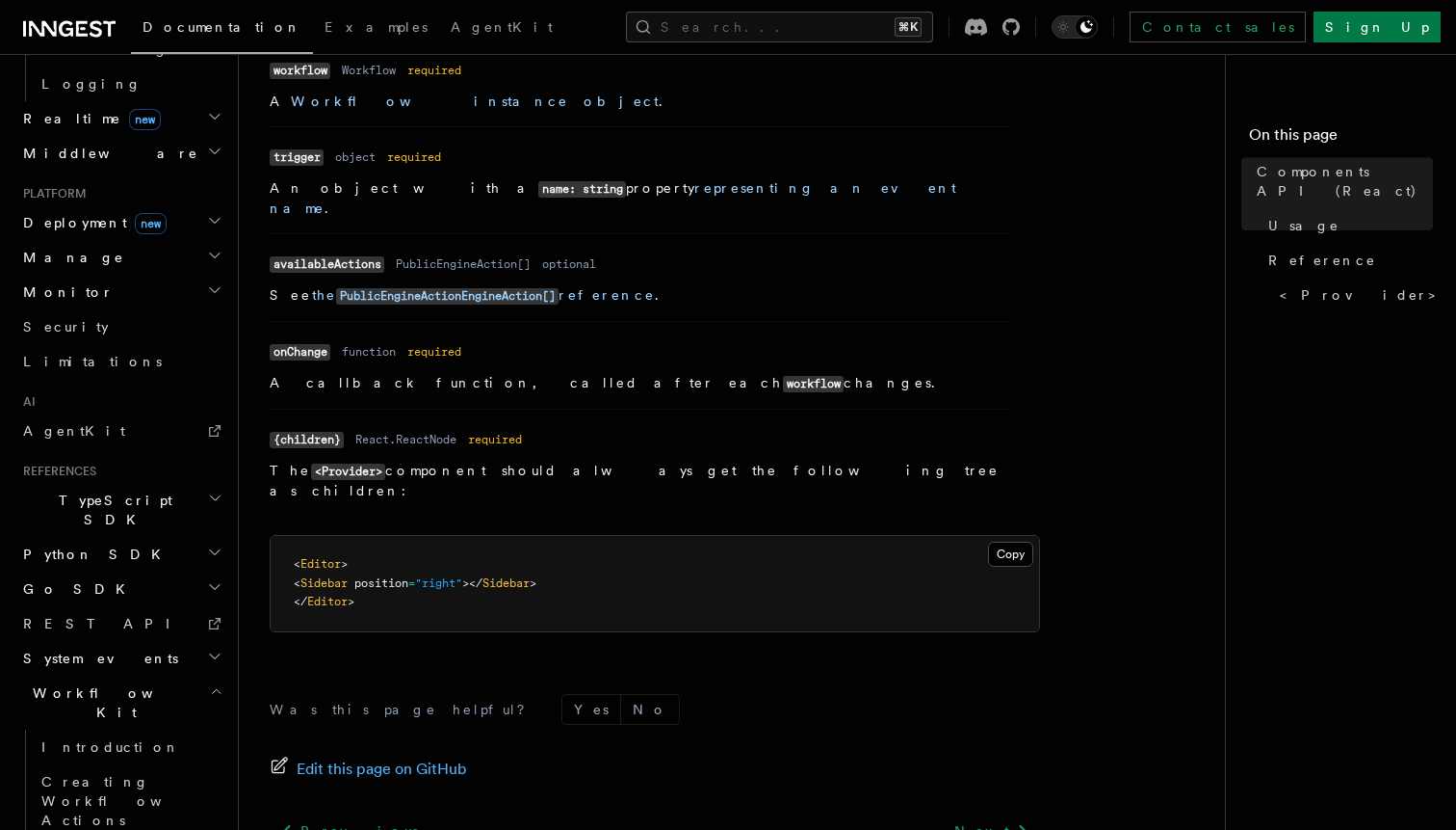
scroll to position [1786, 0]
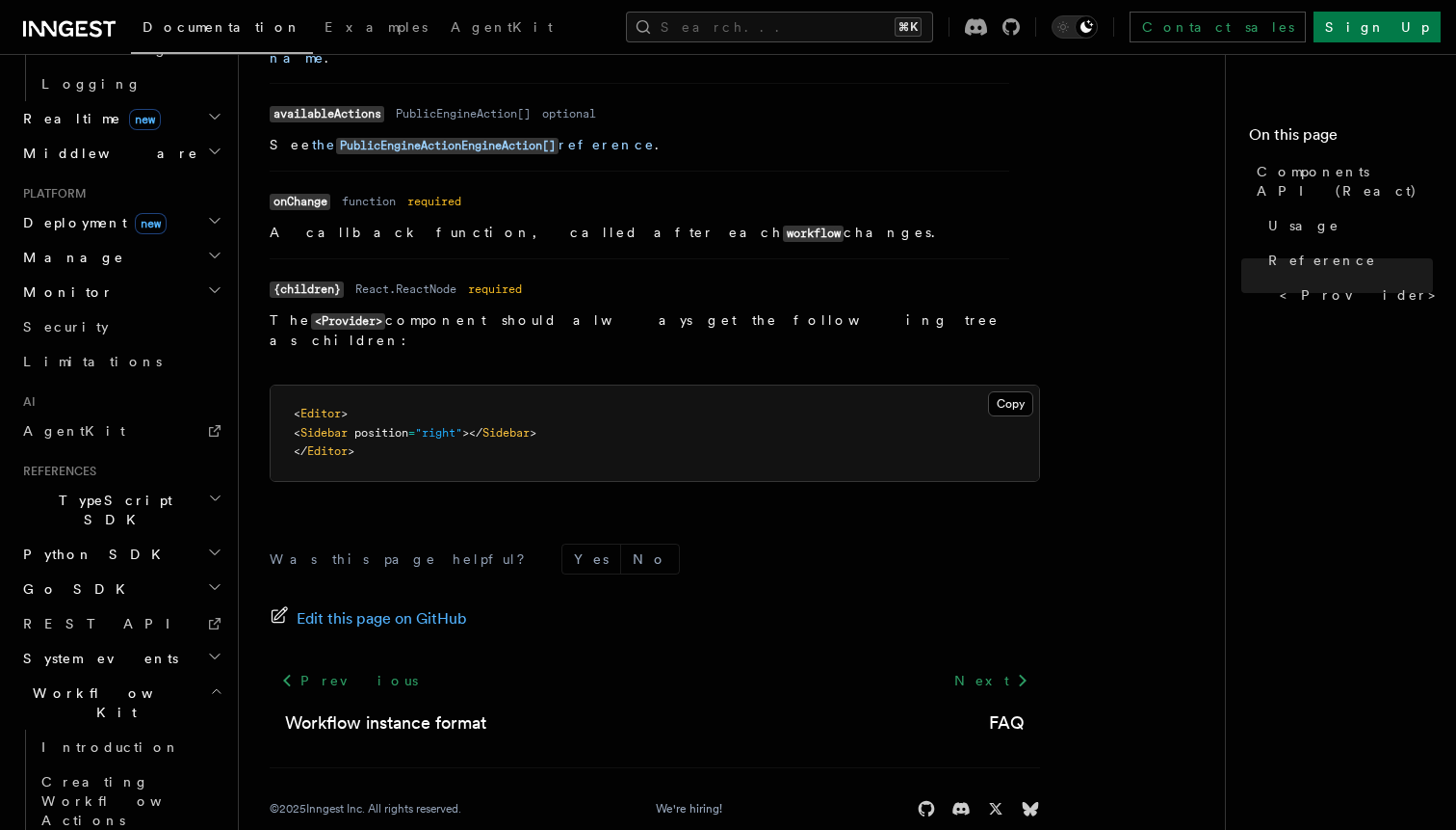
click at [87, 684] on span "Workflow Kit" at bounding box center [113, 702] width 194 height 38
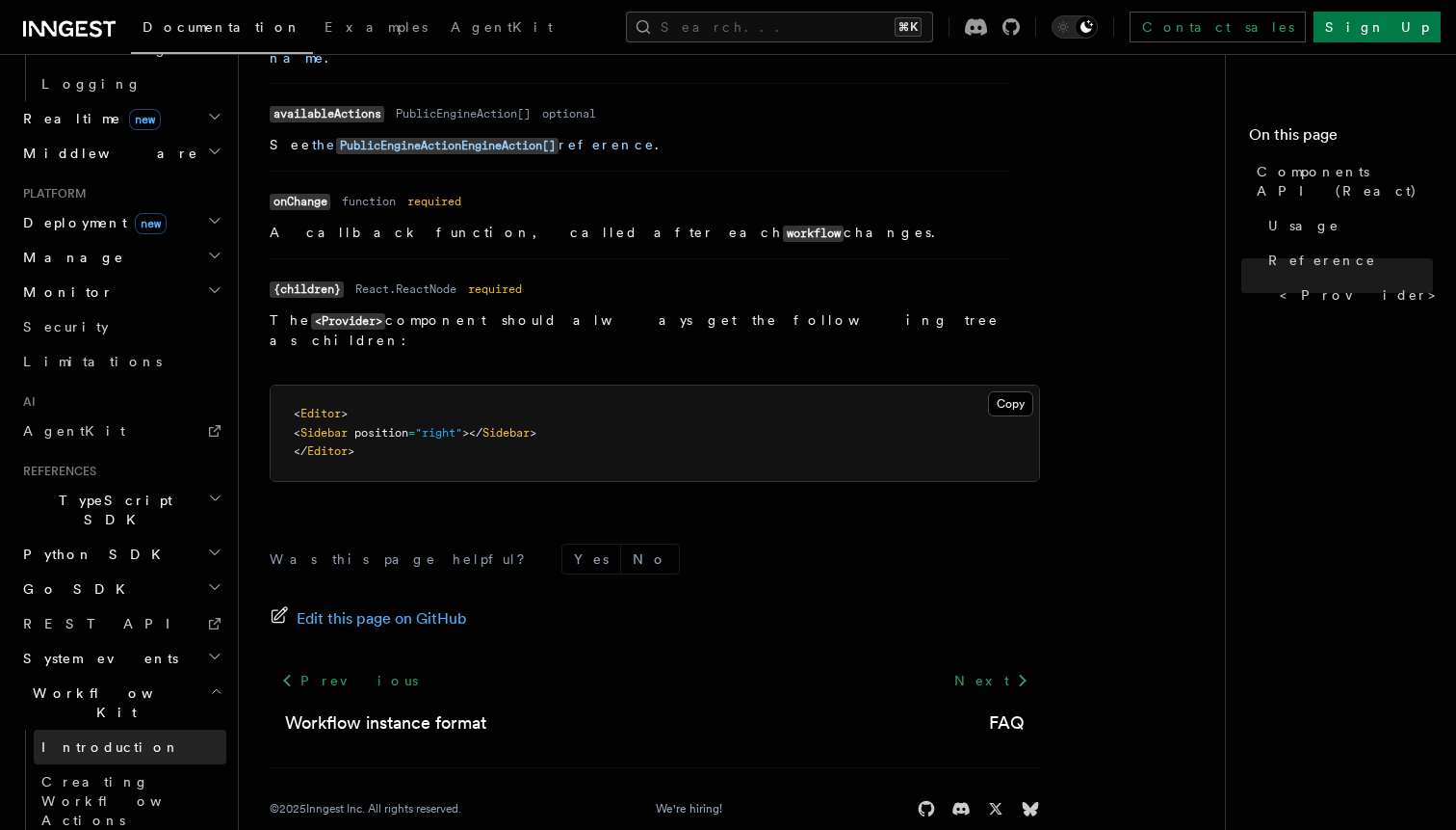
click at [77, 739] on span "Introduction" at bounding box center [110, 747] width 138 height 16
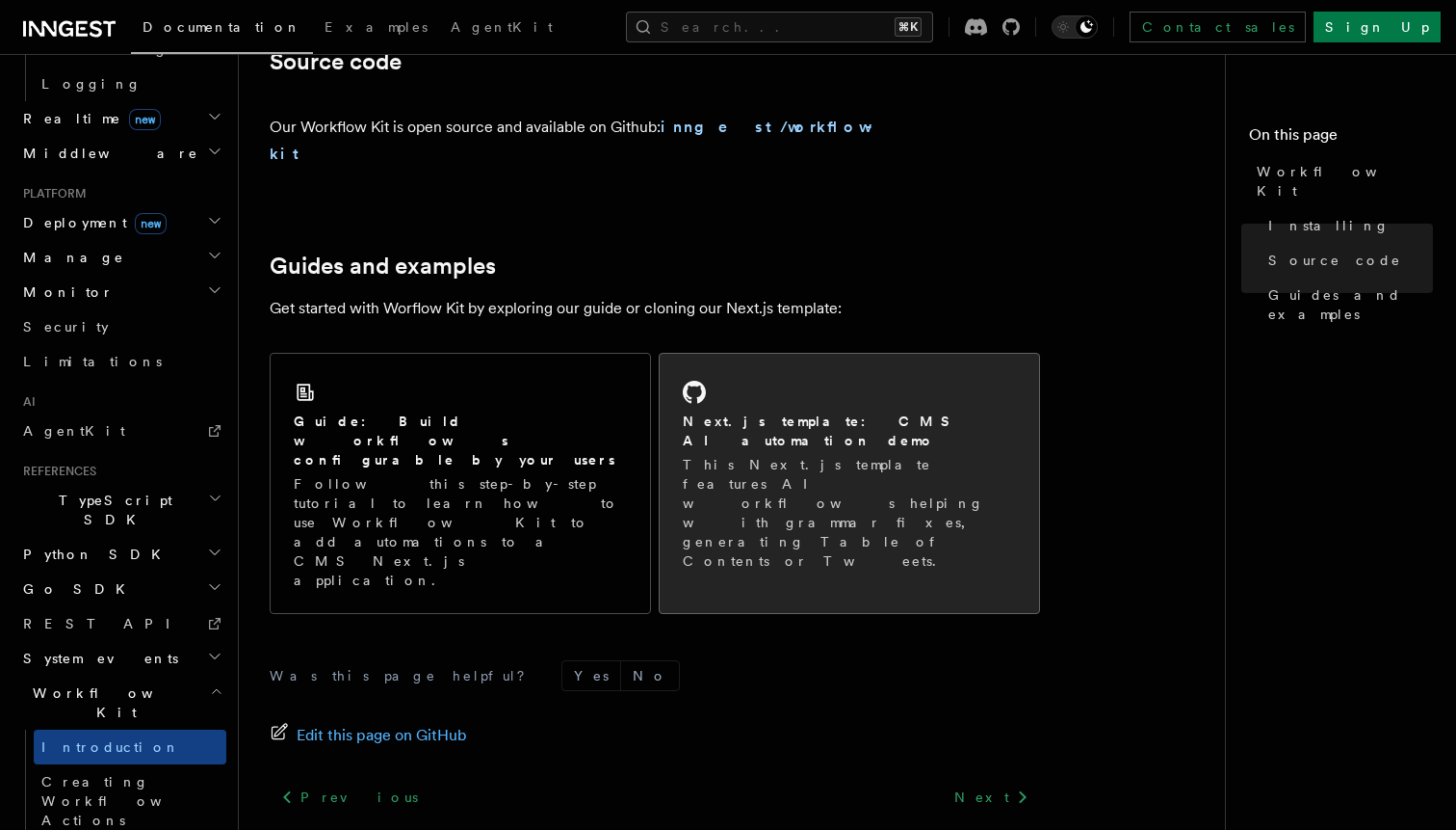
scroll to position [1218, 0]
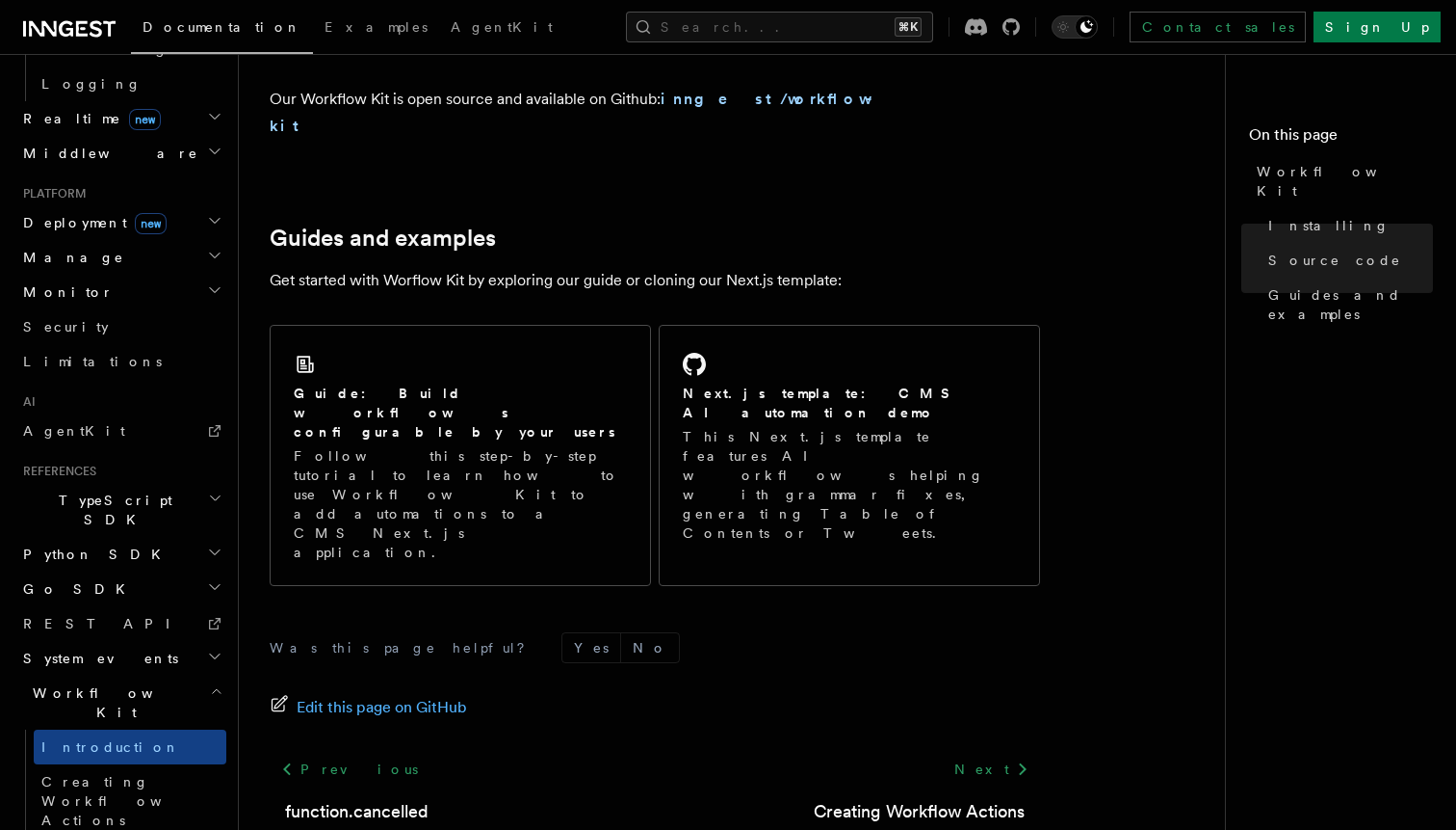
click at [88, 640] on h2 "System events" at bounding box center [121, 657] width 211 height 34
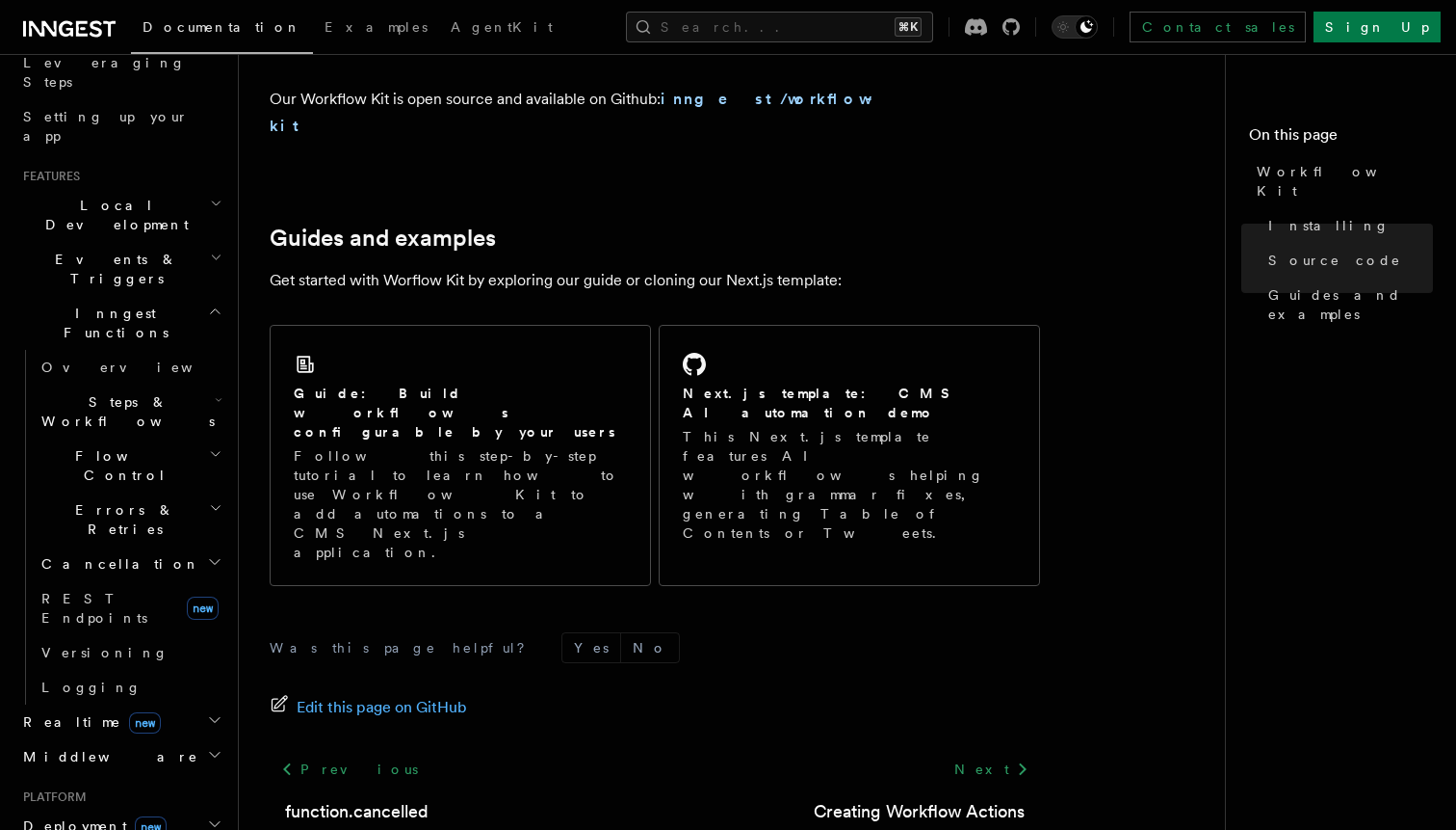
scroll to position [0, 0]
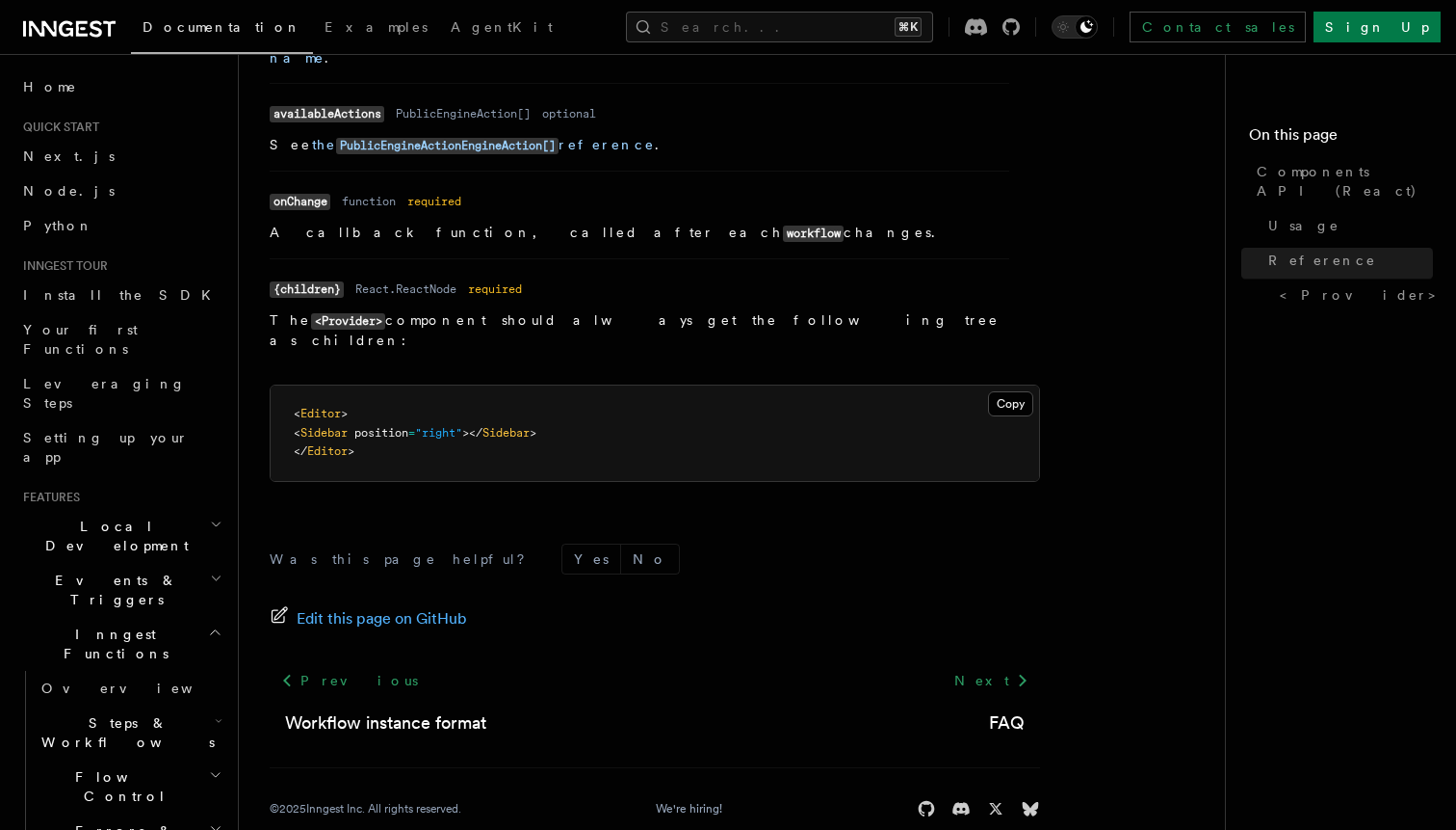
scroll to position [670, 0]
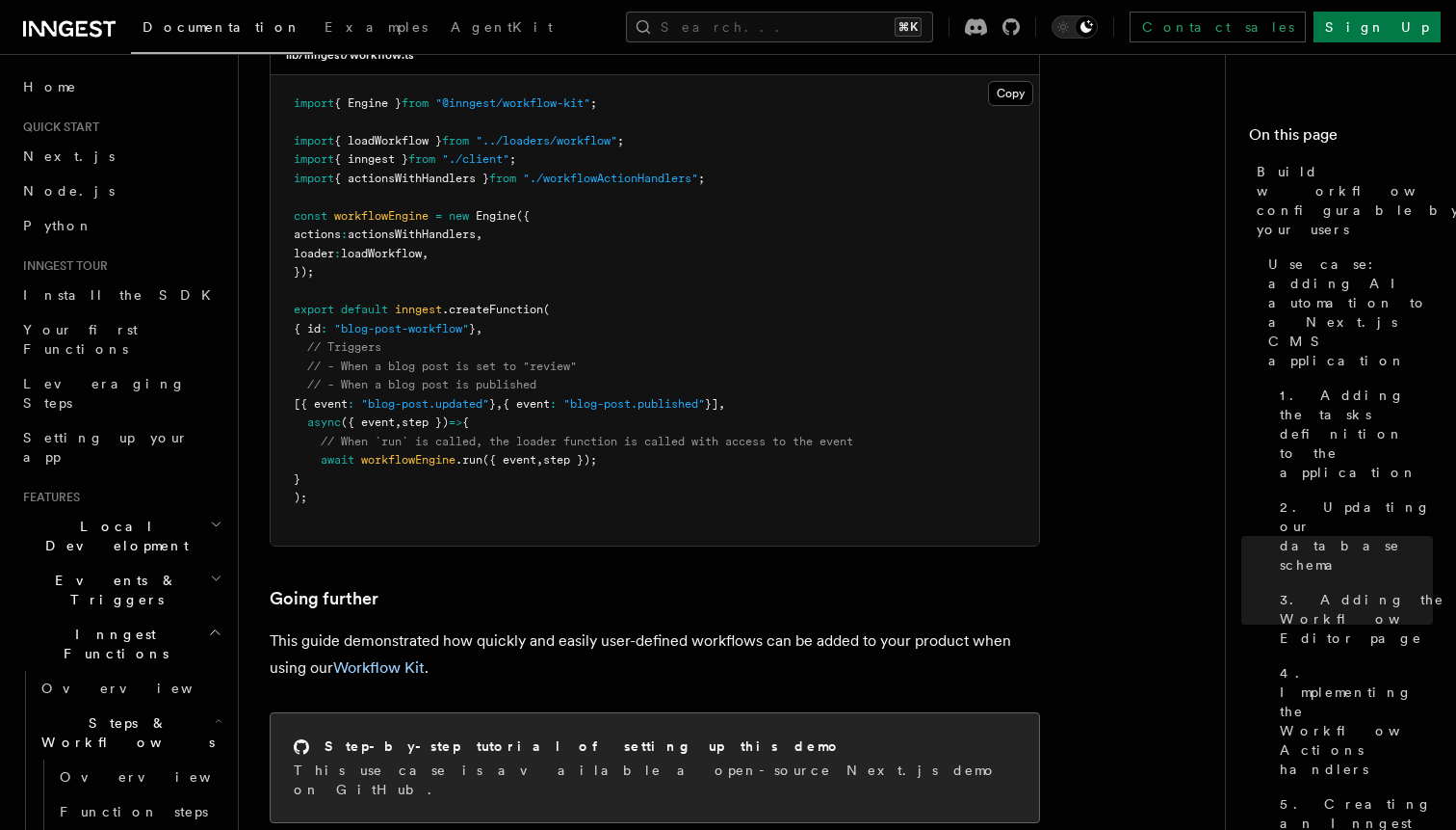
click at [501, 713] on div "Step-by-step tutorial of setting up this demo This use case is available a open…" at bounding box center [655, 767] width 769 height 109
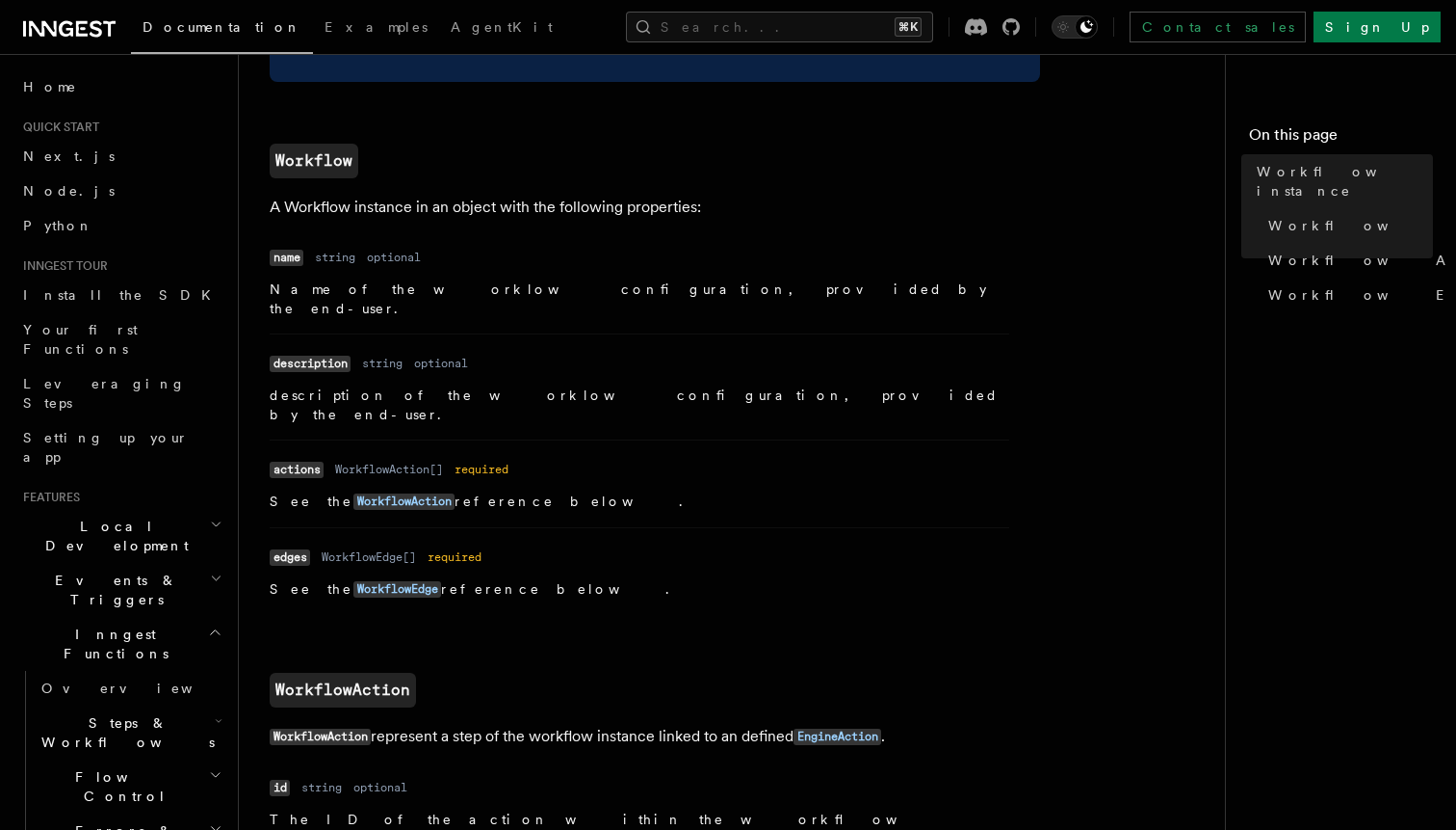
scroll to position [965, 0]
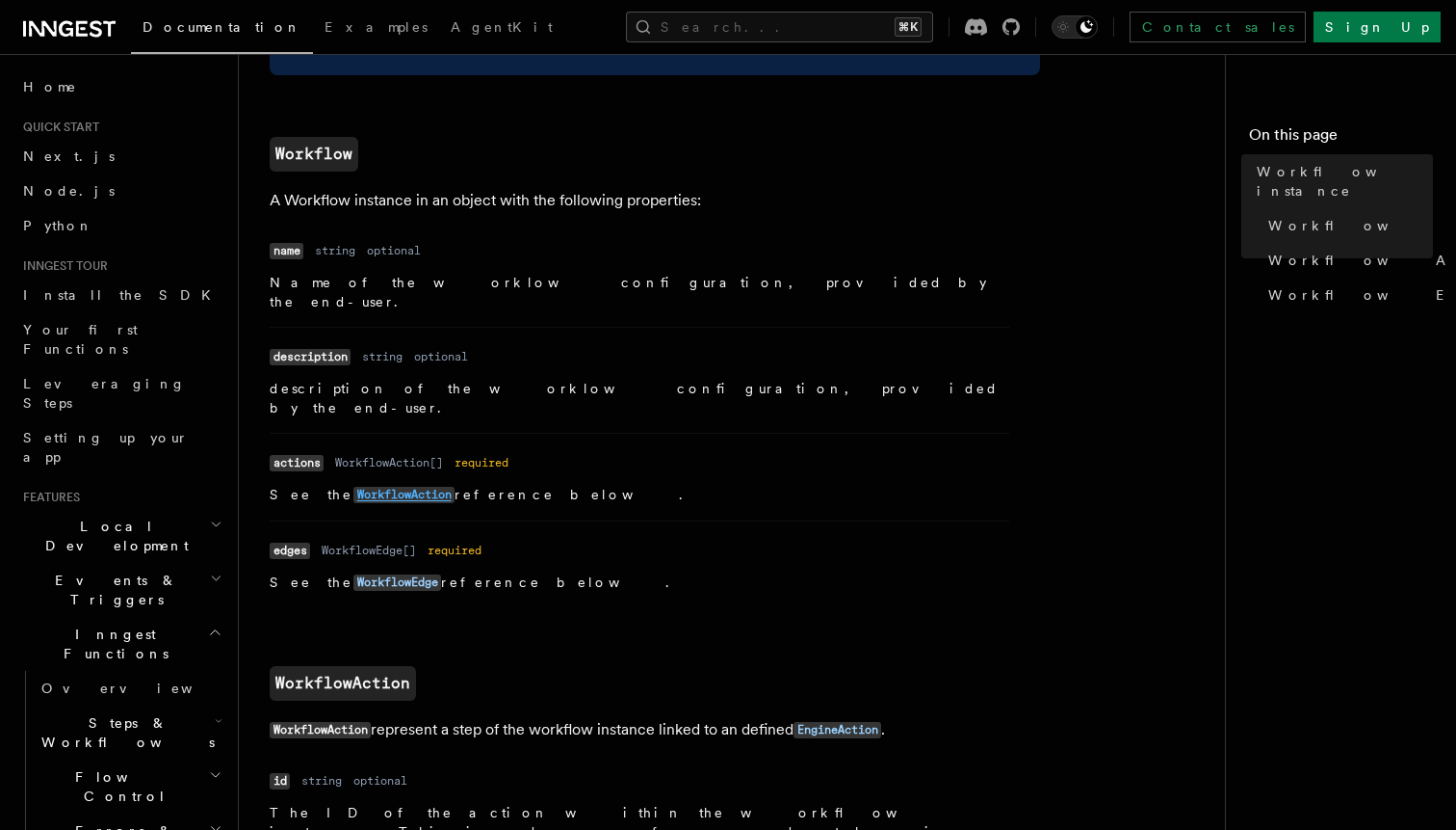
click at [393, 486] on code "WorkflowAction" at bounding box center [404, 494] width 101 height 17
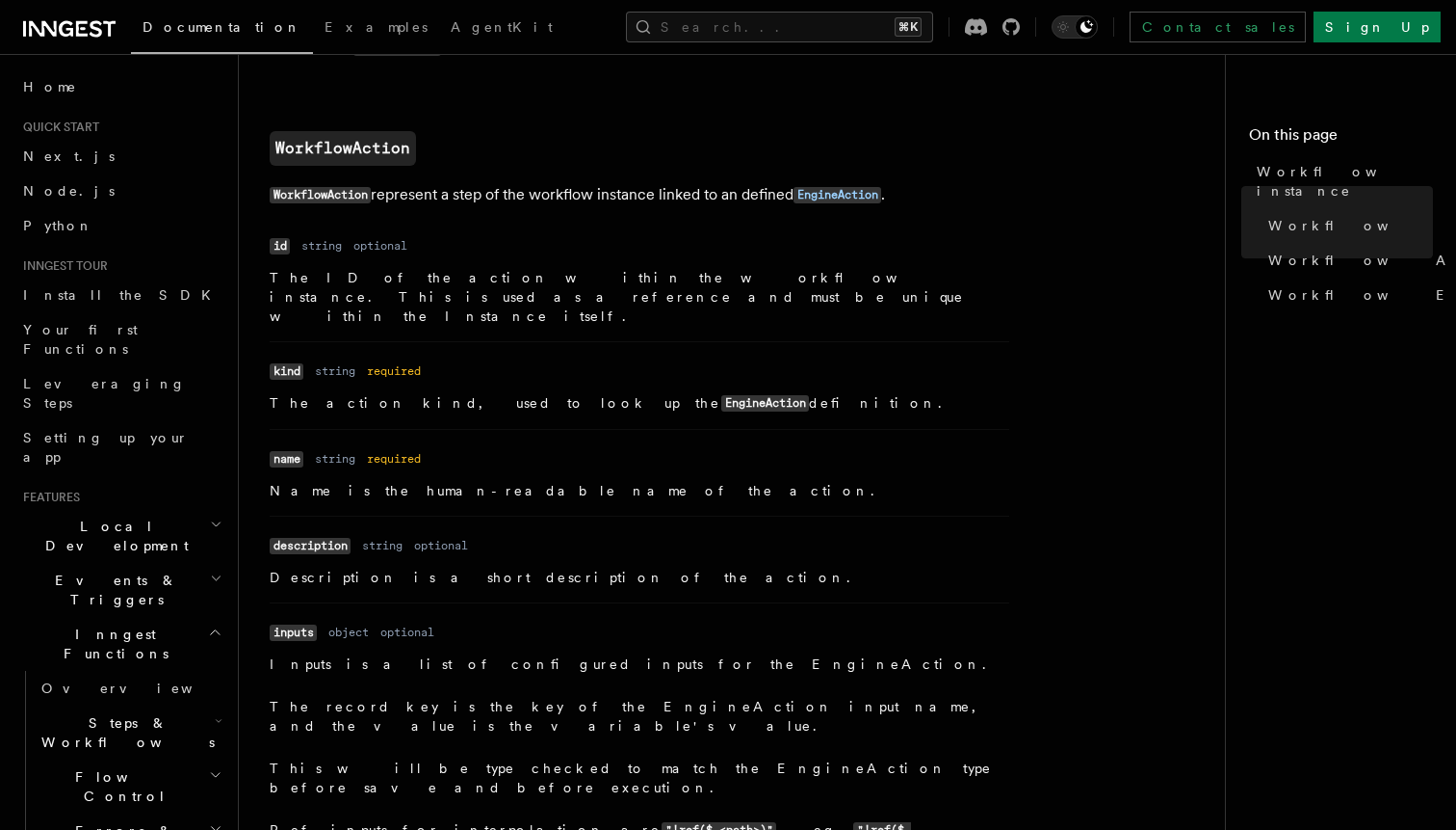
scroll to position [1501, 0]
